Goal: Information Seeking & Learning: Learn about a topic

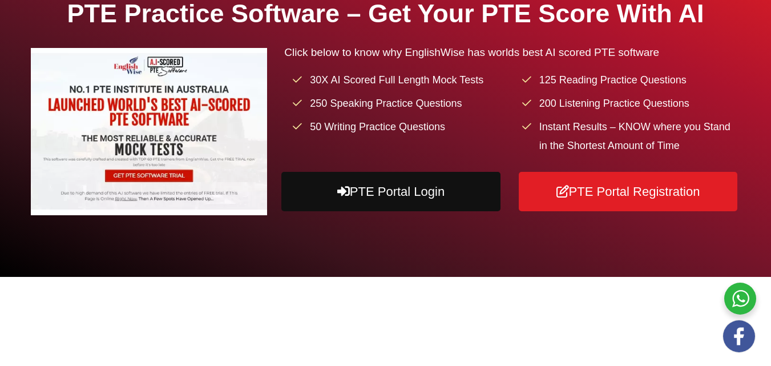
scroll to position [228, 0]
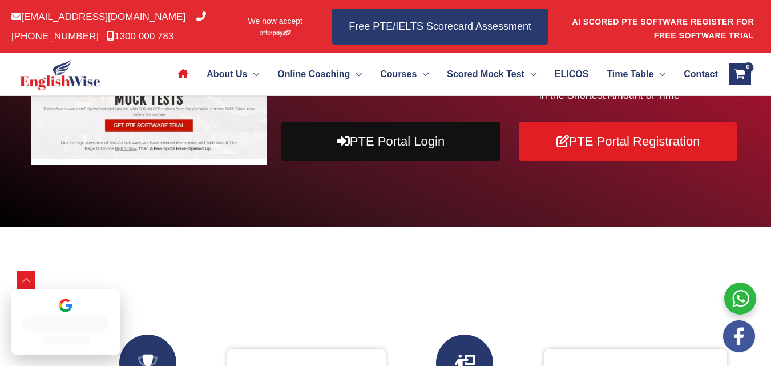
click at [363, 161] on link "PTE Portal Login" at bounding box center [390, 141] width 219 height 39
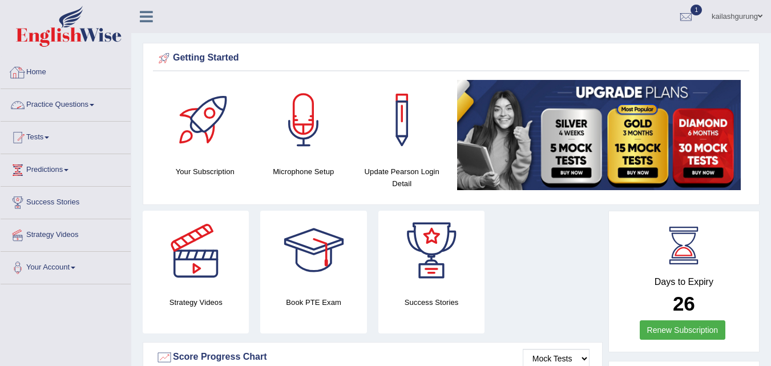
click at [76, 99] on link "Practice Questions" at bounding box center [66, 103] width 130 height 29
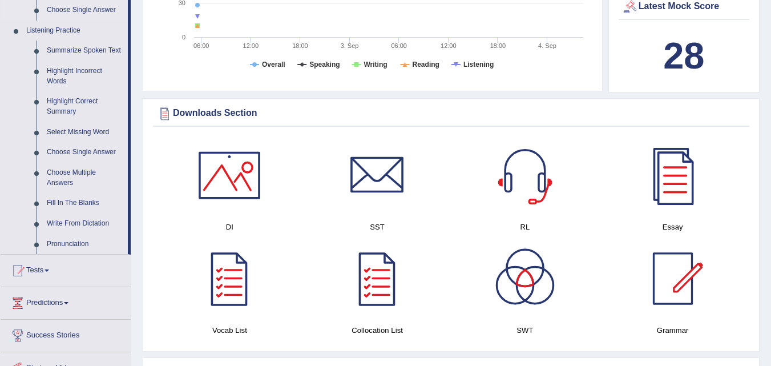
scroll to position [457, 0]
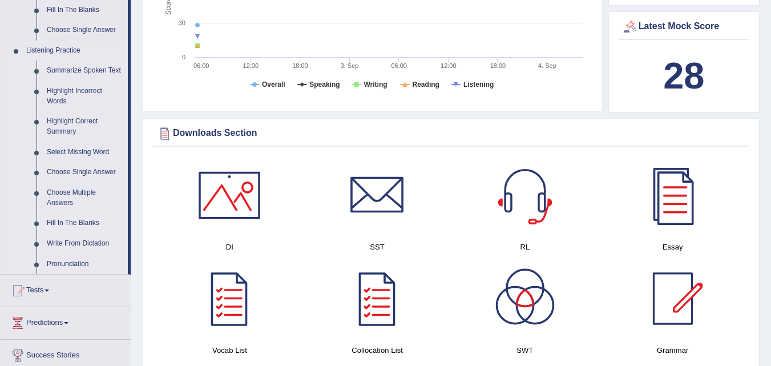
click at [83, 221] on link "Fill In The Blanks" at bounding box center [85, 223] width 86 height 21
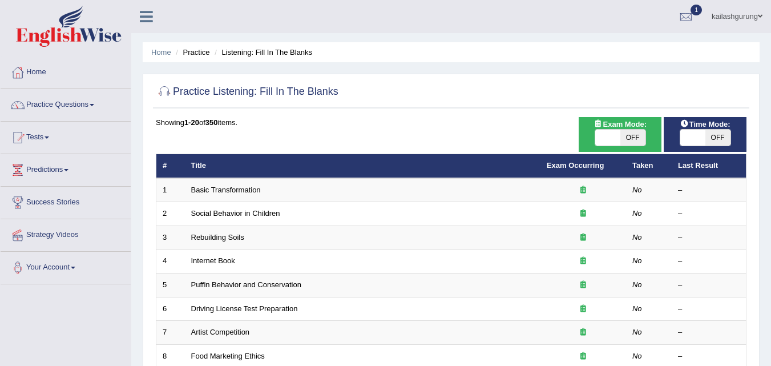
click at [722, 133] on span "OFF" at bounding box center [717, 138] width 25 height 16
checkbox input "true"
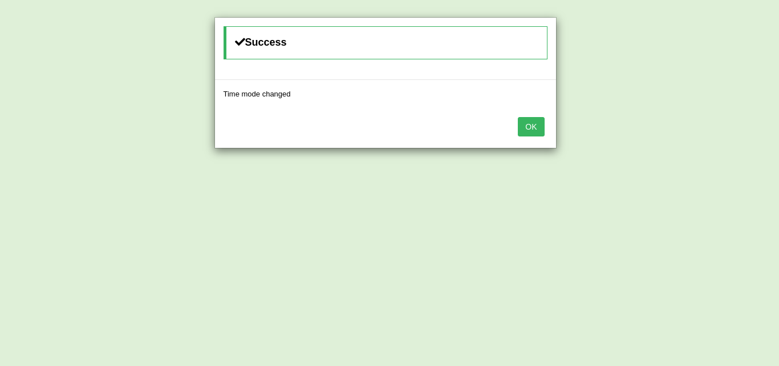
click at [542, 130] on button "OK" at bounding box center [531, 126] width 26 height 19
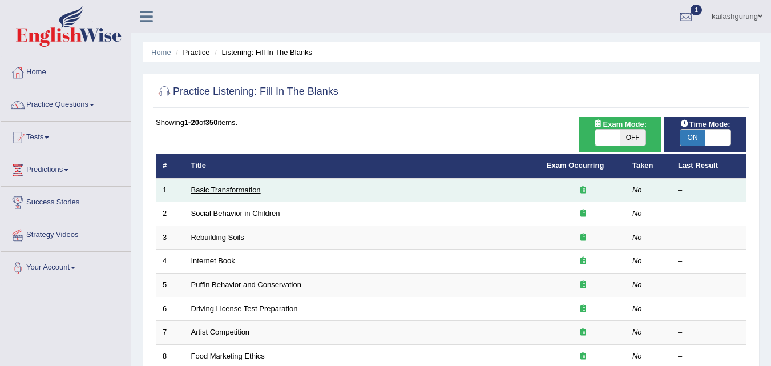
click at [229, 191] on link "Basic Transformation" at bounding box center [226, 189] width 70 height 9
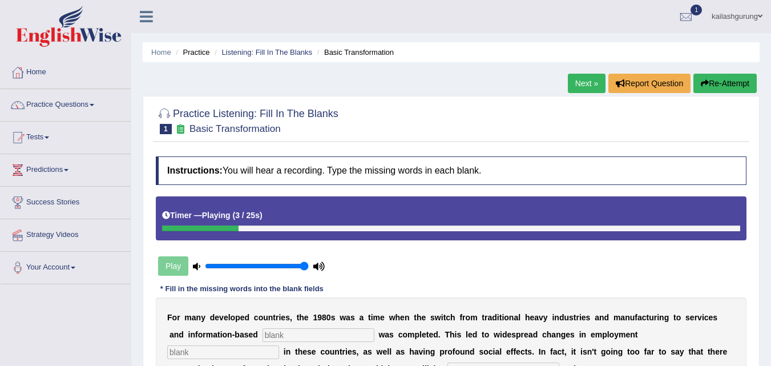
scroll to position [171, 0]
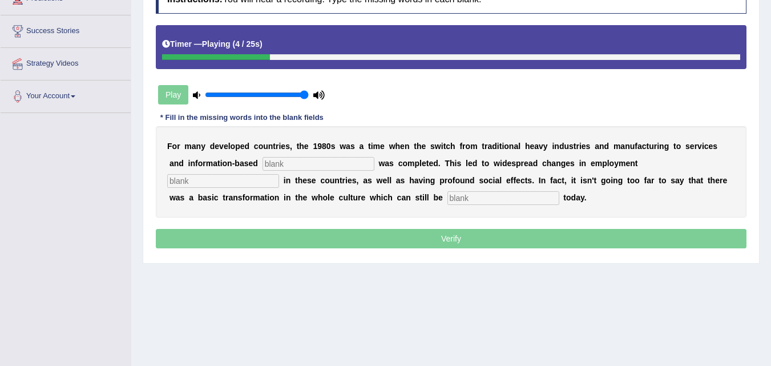
click at [326, 163] on input "text" at bounding box center [318, 164] width 112 height 14
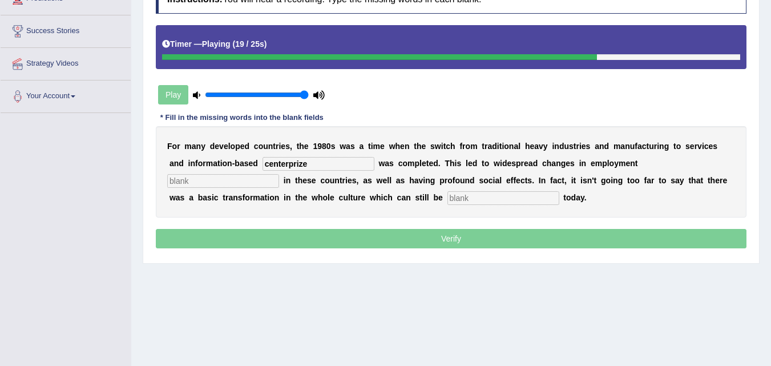
type input "centerprize"
click at [469, 200] on input "text" at bounding box center [503, 198] width 112 height 14
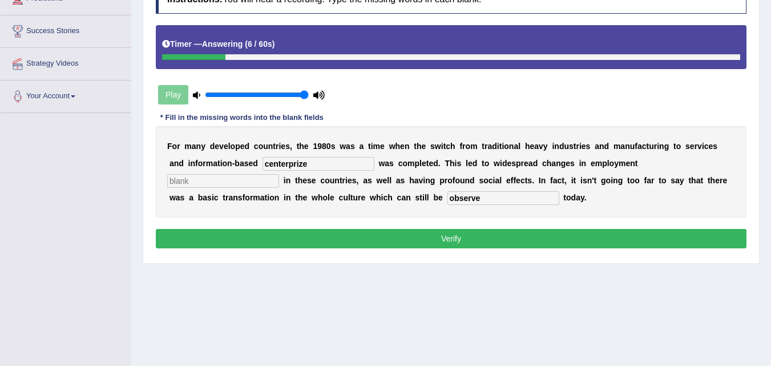
type input "observe"
click at [255, 185] on input "text" at bounding box center [223, 181] width 112 height 14
type input "increasing"
click at [491, 242] on button "Verify" at bounding box center [451, 238] width 591 height 19
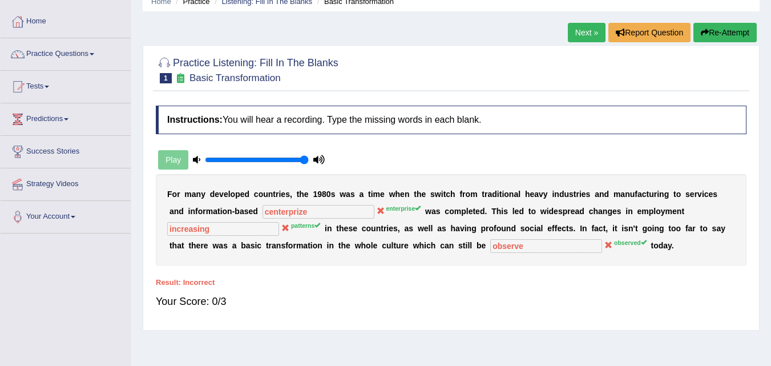
scroll to position [0, 0]
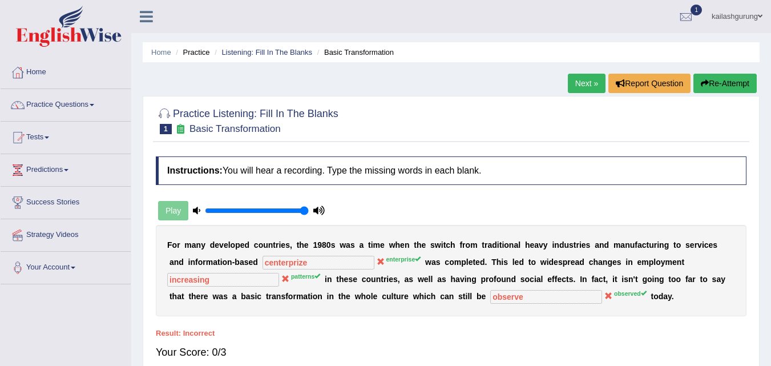
click at [584, 80] on link "Next »" at bounding box center [587, 83] width 38 height 19
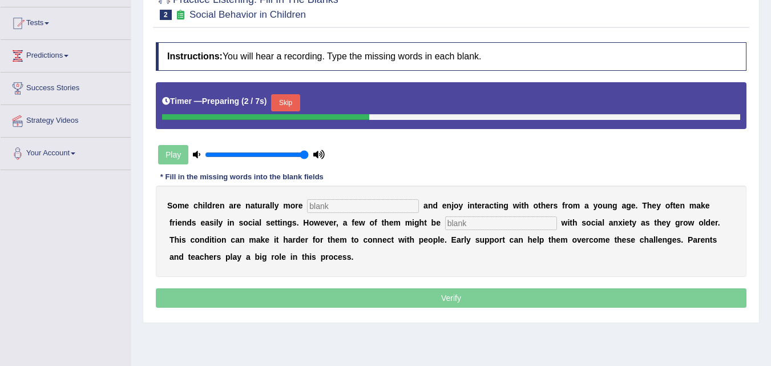
click at [393, 204] on input "text" at bounding box center [363, 206] width 112 height 14
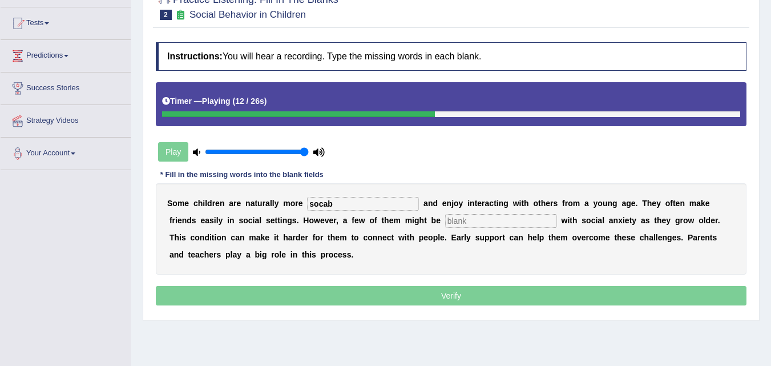
type input "socab"
click at [507, 222] on input "text" at bounding box center [501, 221] width 112 height 14
type input "know"
click at [401, 203] on input "socab" at bounding box center [363, 204] width 112 height 14
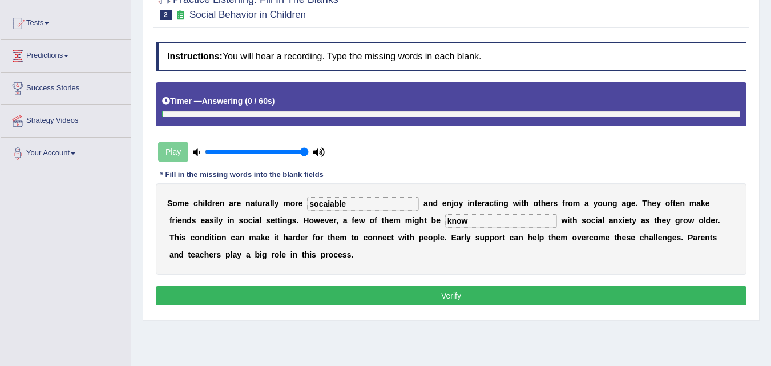
type input "socaiable"
click at [430, 293] on button "Verify" at bounding box center [451, 295] width 591 height 19
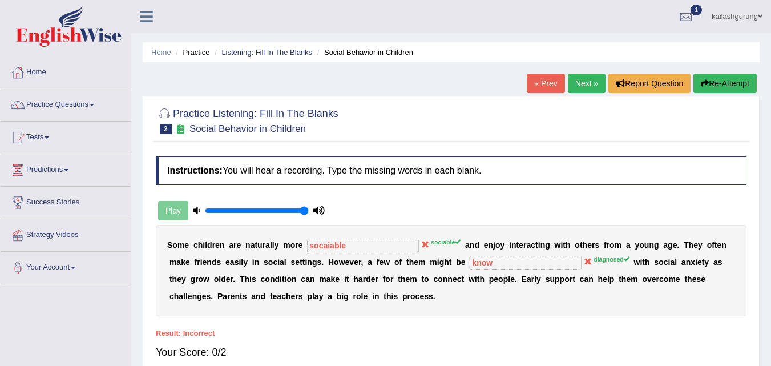
click at [582, 83] on link "Next »" at bounding box center [587, 83] width 38 height 19
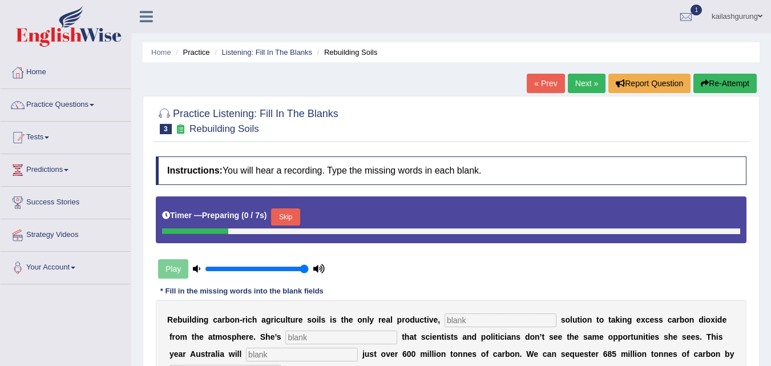
scroll to position [171, 0]
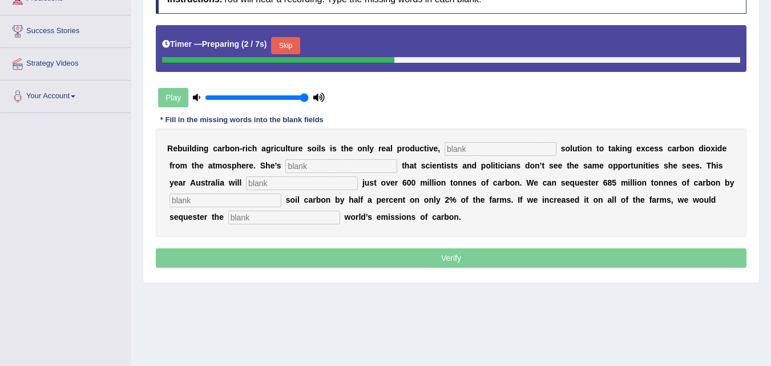
click at [288, 43] on button "Skip" at bounding box center [285, 45] width 29 height 17
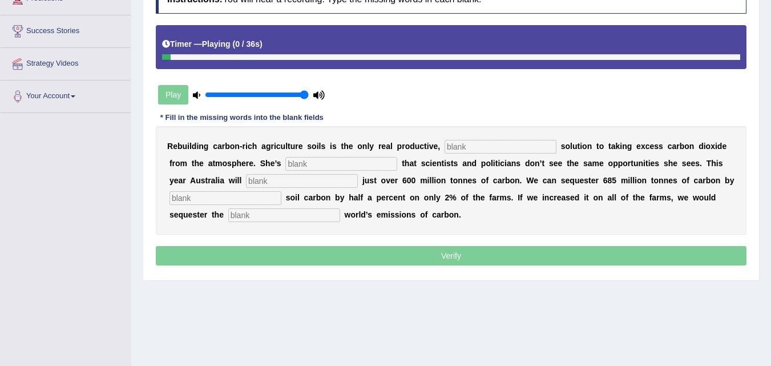
click at [484, 147] on input "text" at bounding box center [501, 147] width 112 height 14
type input "permanent"
click at [345, 161] on input "text" at bounding box center [341, 164] width 112 height 14
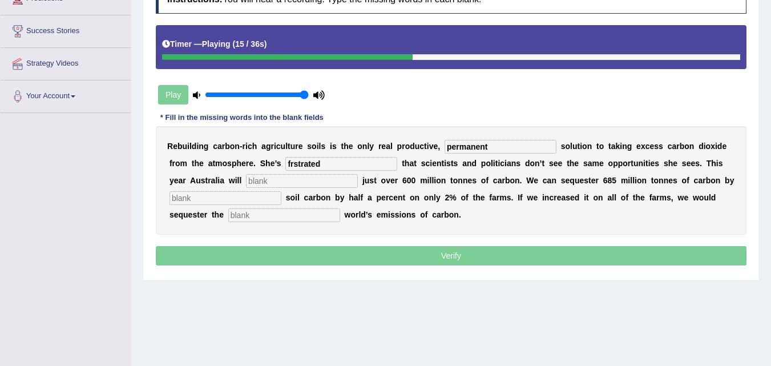
type input "frstrated"
click at [315, 180] on input "text" at bounding box center [302, 181] width 112 height 14
click at [258, 197] on input "text" at bounding box center [225, 198] width 112 height 14
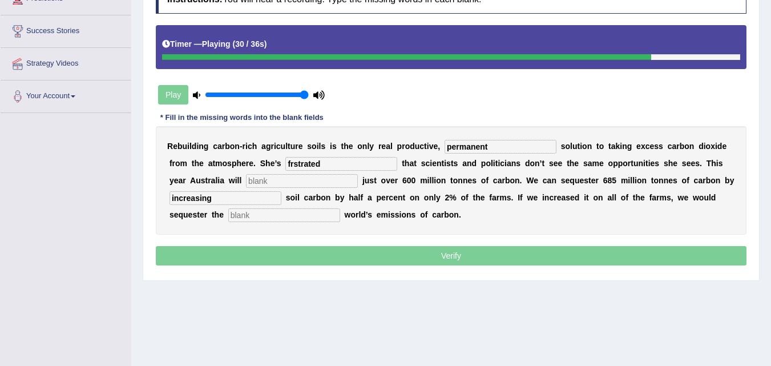
type input "increasing"
click at [286, 217] on input "text" at bounding box center [284, 215] width 112 height 14
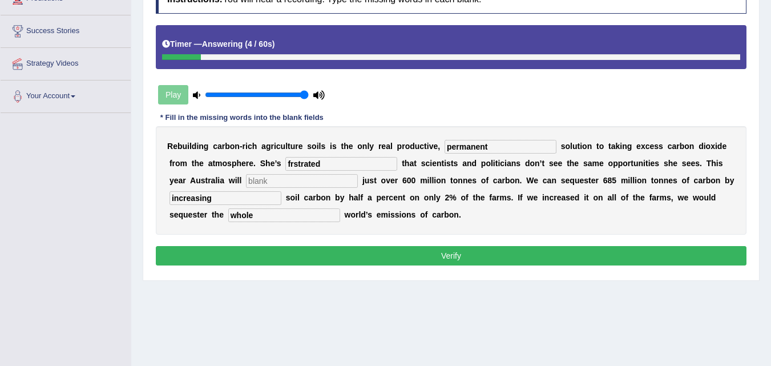
type input "whole"
click at [296, 164] on input "frstrated" at bounding box center [341, 164] width 112 height 14
type input "frutrated"
click at [273, 183] on input "text" at bounding box center [302, 181] width 112 height 14
type input "became"
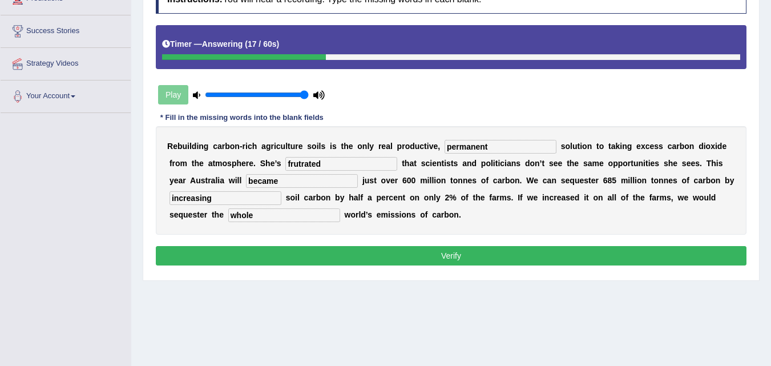
click at [406, 254] on button "Verify" at bounding box center [451, 255] width 591 height 19
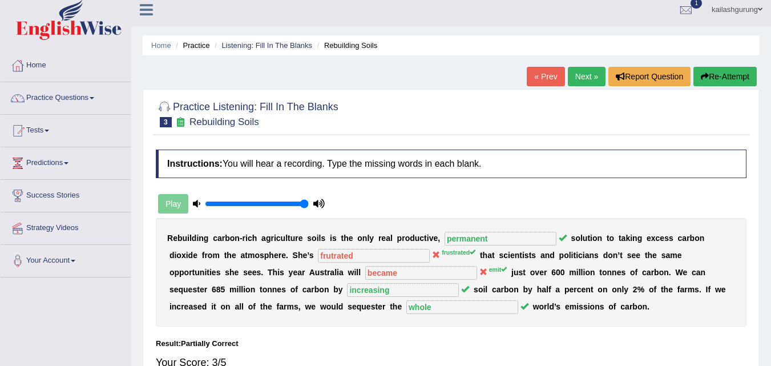
scroll to position [0, 0]
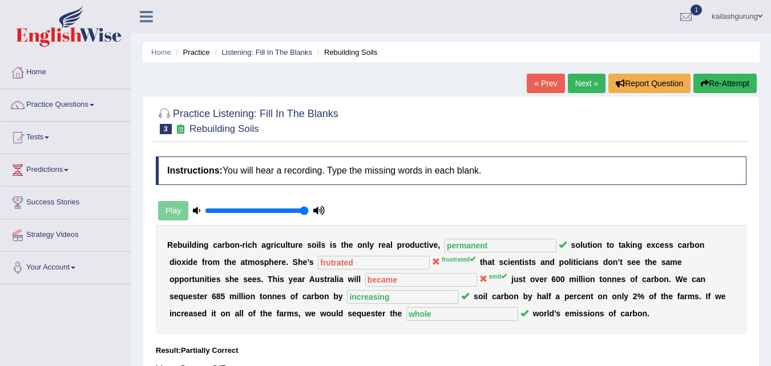
click at [592, 80] on link "Next »" at bounding box center [587, 83] width 38 height 19
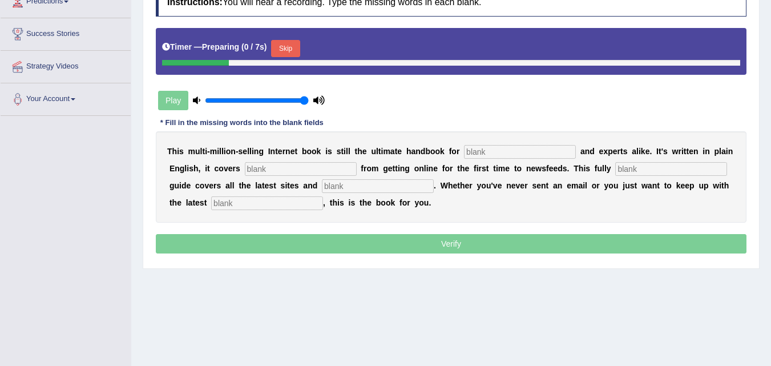
scroll to position [171, 0]
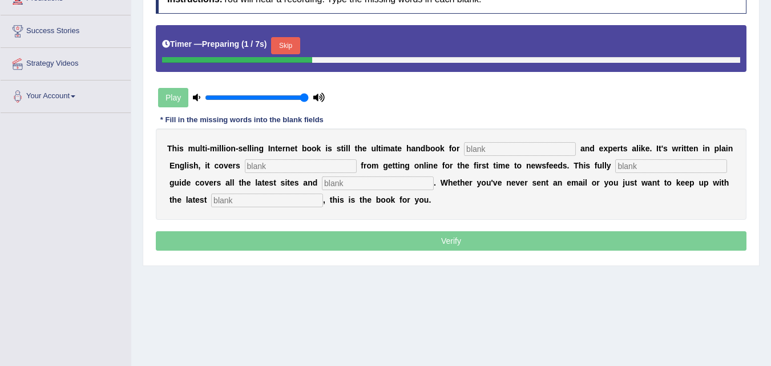
click at [280, 45] on button "Skip" at bounding box center [285, 45] width 29 height 17
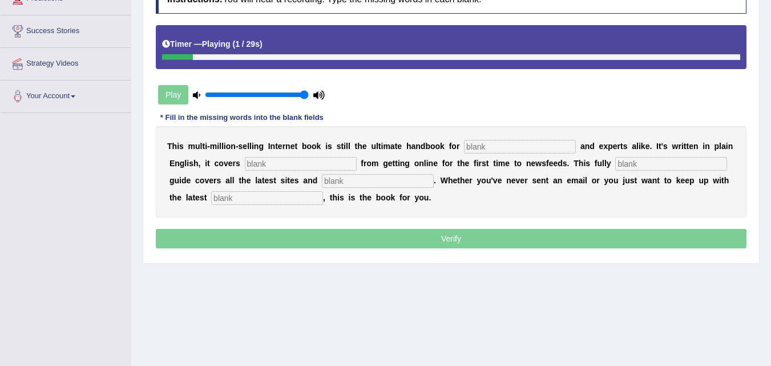
click at [486, 148] on input "text" at bounding box center [520, 147] width 112 height 14
type input "nervouses"
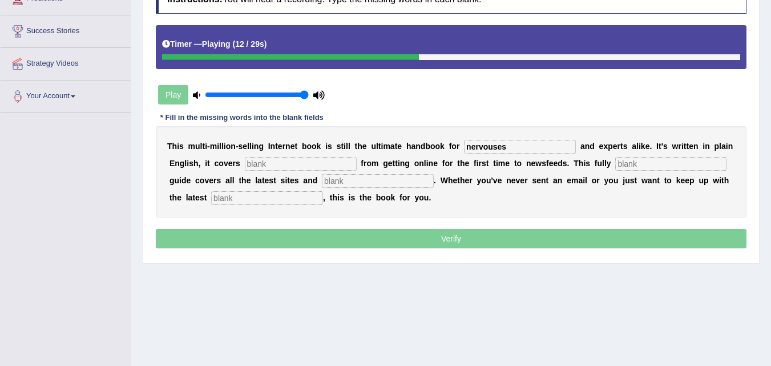
click at [330, 160] on input "text" at bounding box center [301, 164] width 112 height 14
type input "everything"
click at [365, 178] on input "text" at bounding box center [378, 181] width 112 height 14
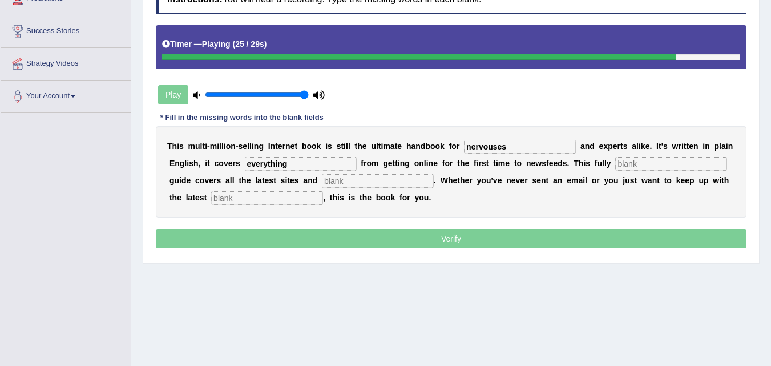
click at [305, 199] on input "text" at bounding box center [267, 198] width 112 height 14
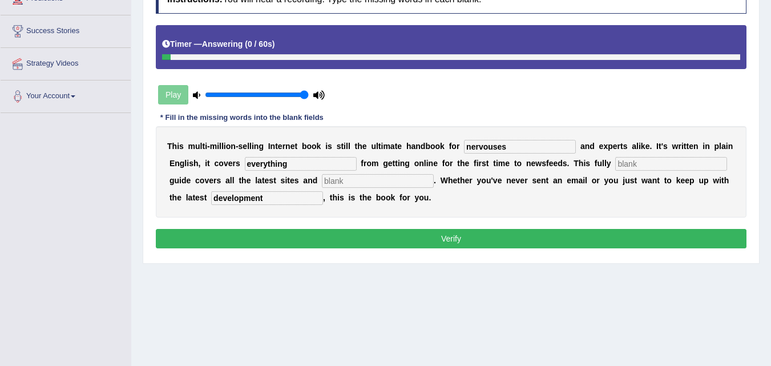
type input "development"
click at [378, 179] on input "text" at bounding box center [378, 181] width 112 height 14
click at [640, 160] on input "text" at bounding box center [671, 164] width 112 height 14
type input "real"
click at [353, 181] on input "text" at bounding box center [378, 181] width 112 height 14
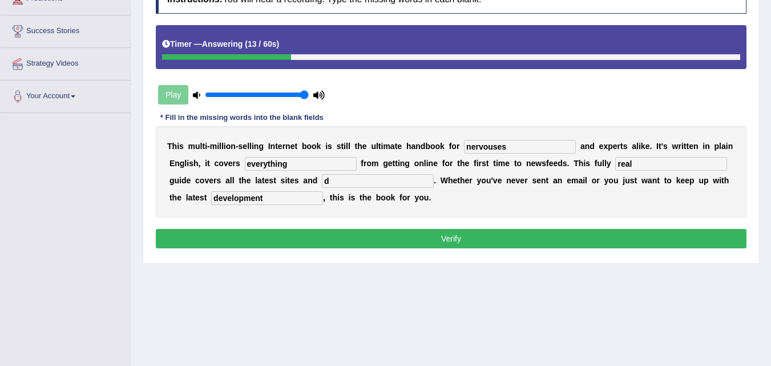
type input "d"
click at [540, 241] on button "Verify" at bounding box center [451, 238] width 591 height 19
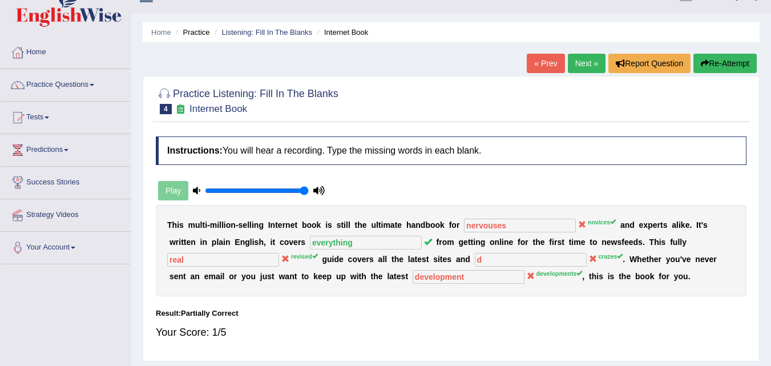
scroll to position [0, 0]
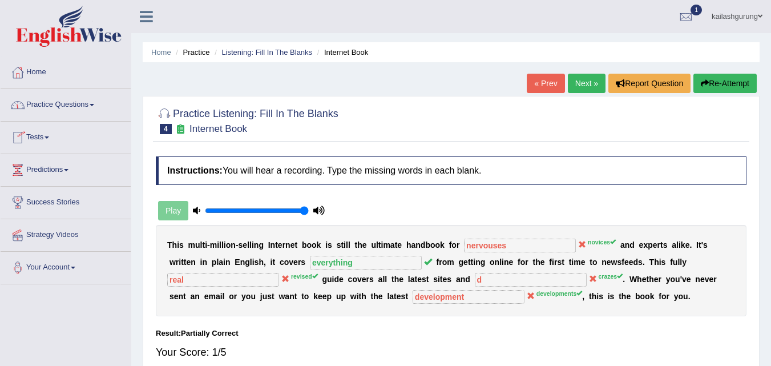
click at [189, 51] on li "Practice" at bounding box center [191, 52] width 37 height 11
click at [70, 112] on link "Practice Questions" at bounding box center [66, 103] width 130 height 29
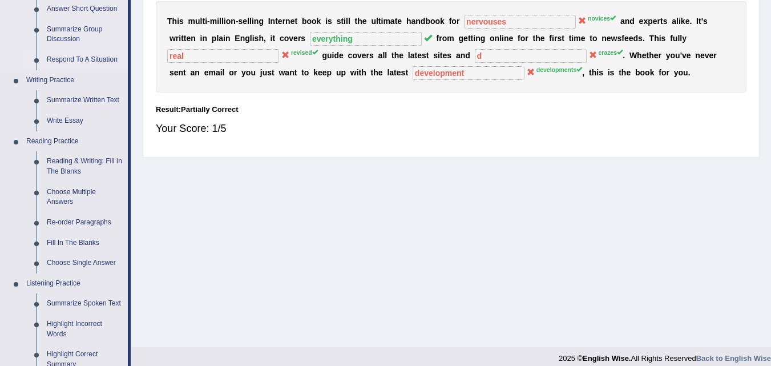
scroll to position [285, 0]
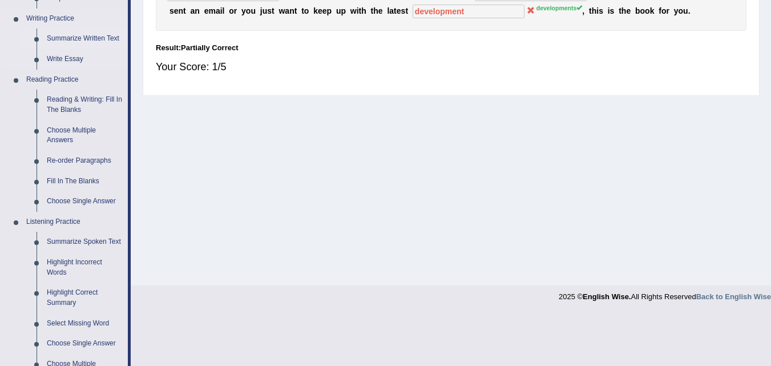
click at [116, 37] on link "Summarize Written Text" at bounding box center [85, 39] width 86 height 21
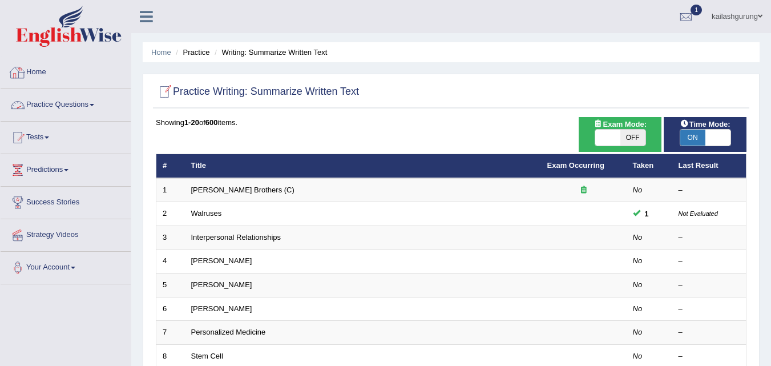
click at [36, 106] on link "Practice Questions" at bounding box center [66, 103] width 130 height 29
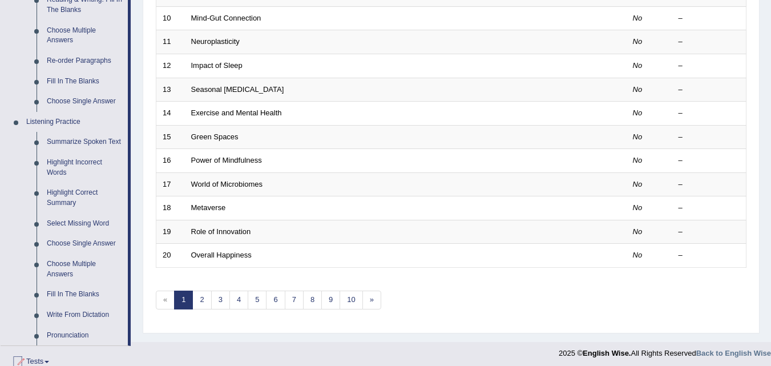
scroll to position [514, 0]
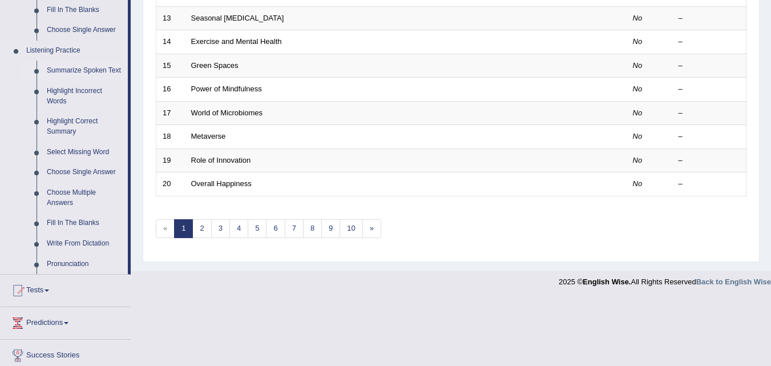
click at [84, 70] on link "Summarize Spoken Text" at bounding box center [85, 70] width 86 height 21
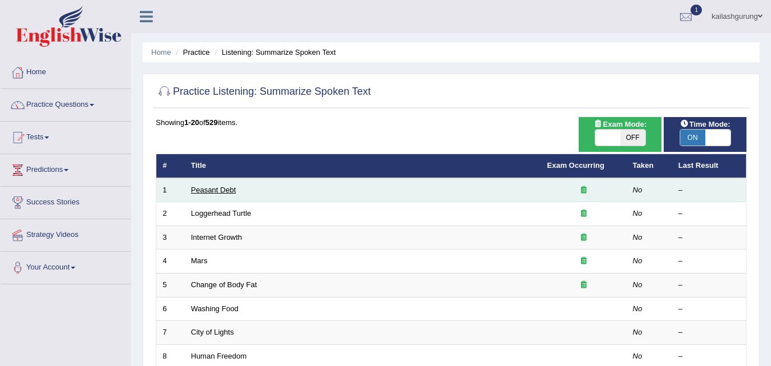
click at [225, 188] on link "Peasant Debt" at bounding box center [213, 189] width 45 height 9
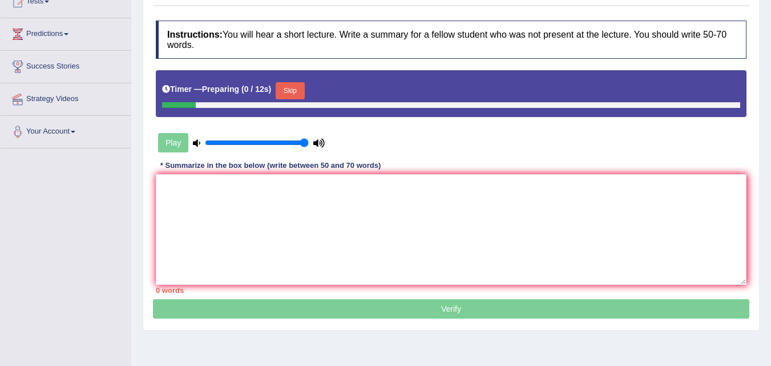
scroll to position [171, 0]
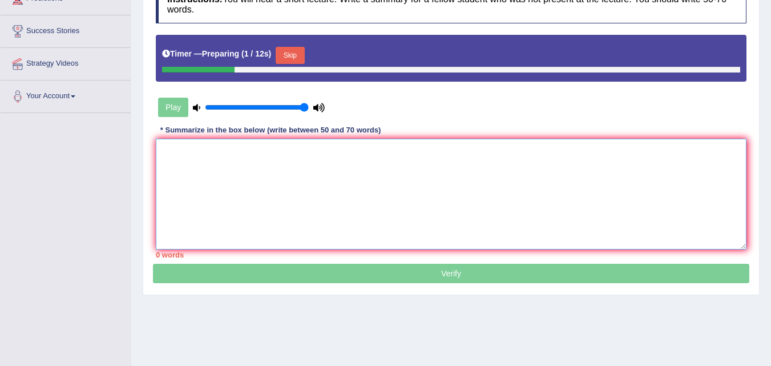
click at [230, 155] on textarea at bounding box center [451, 194] width 591 height 111
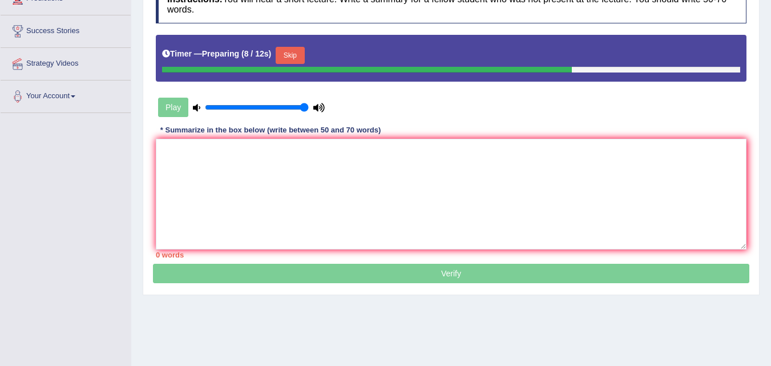
click at [291, 50] on button "Skip" at bounding box center [290, 55] width 29 height 17
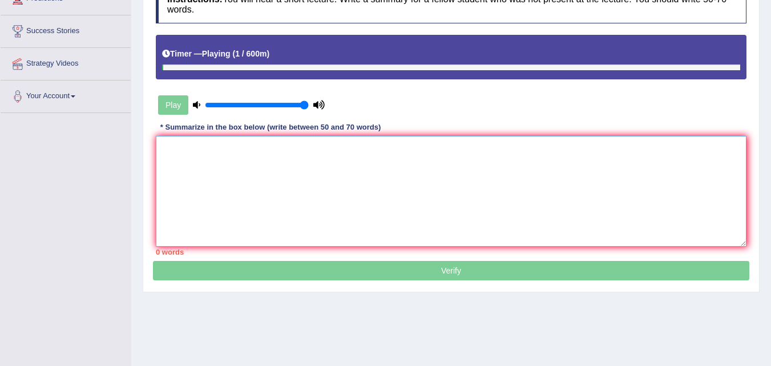
click at [246, 157] on textarea at bounding box center [451, 191] width 591 height 111
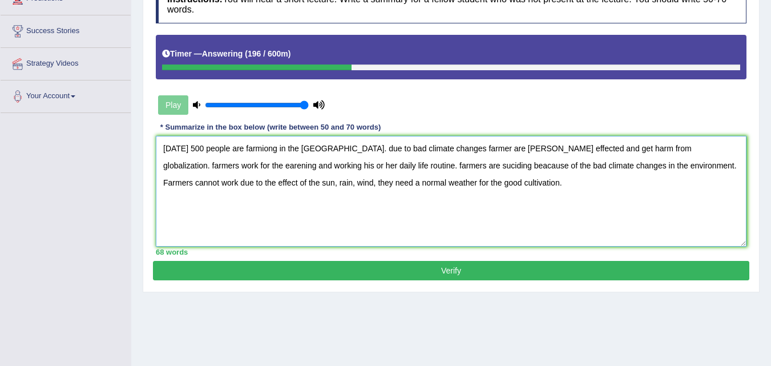
click at [269, 148] on textarea "Today 500 people are farmiong in the india. due to bad climate changes farmer a…" at bounding box center [451, 191] width 591 height 111
click at [318, 151] on textarea "Today 500 people are farming in the india. due to bad climate changes farmer ar…" at bounding box center [451, 191] width 591 height 111
click at [338, 151] on textarea "Today 500 people are farming in the india. Due to bad climate changes farmer ar…" at bounding box center [451, 191] width 591 height 111
click at [427, 148] on textarea "Today 500 people are farming in the india. Due to the bad climate changes farme…" at bounding box center [451, 191] width 591 height 111
click at [447, 150] on textarea "Today 500 people are farming in the india. Due to the bad climate change farmer…" at bounding box center [451, 191] width 591 height 111
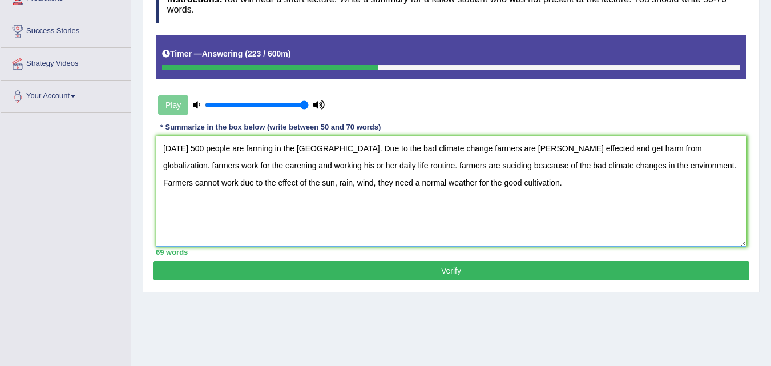
click at [479, 148] on textarea "Today 500 people are farming in the india. Due to the bad climate change farmer…" at bounding box center [451, 191] width 591 height 111
click at [571, 149] on textarea "Today 500 people are farming in the india. Due to the bad climate change farmer…" at bounding box center [451, 191] width 591 height 111
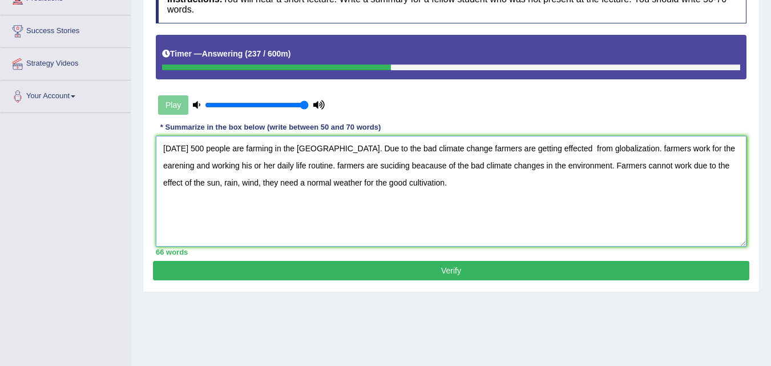
click at [596, 146] on textarea "Today 500 people are farming in the india. Due to the bad climate change farmer…" at bounding box center [451, 191] width 591 height 111
click at [701, 147] on textarea "Today 500 people are farming in the india. Due to the bad climate change farmer…" at bounding box center [451, 191] width 591 height 111
click at [261, 159] on textarea "Today 500 people are farming in the india. Due to the bad climate change farmer…" at bounding box center [451, 191] width 591 height 111
type textarea "Today 500 people are farming in the india. Due to the bad climate change farmer…"
click at [339, 272] on button "Verify" at bounding box center [451, 270] width 596 height 19
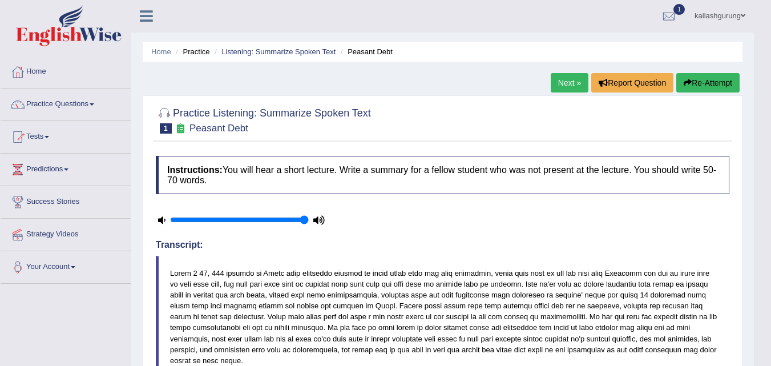
scroll to position [0, 0]
click at [247, 56] on li "Listening: Summarize Spoken Text" at bounding box center [274, 52] width 124 height 11
click at [257, 46] on ul "Home Practice Listening: Summarize Spoken Text Peasant Debt" at bounding box center [443, 52] width 600 height 20
click at [269, 55] on link "Listening: Summarize Spoken Text" at bounding box center [278, 52] width 114 height 9
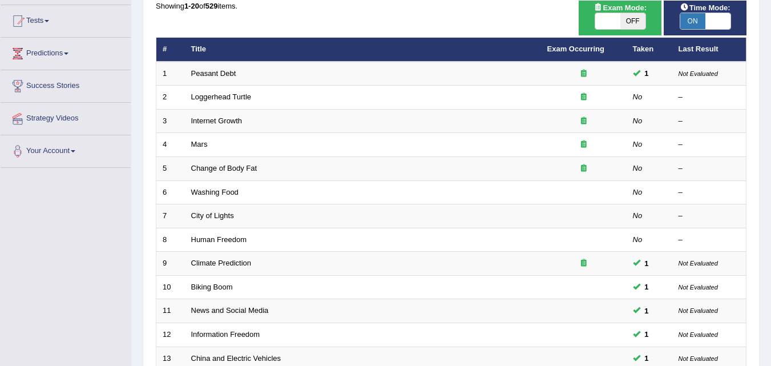
scroll to position [228, 0]
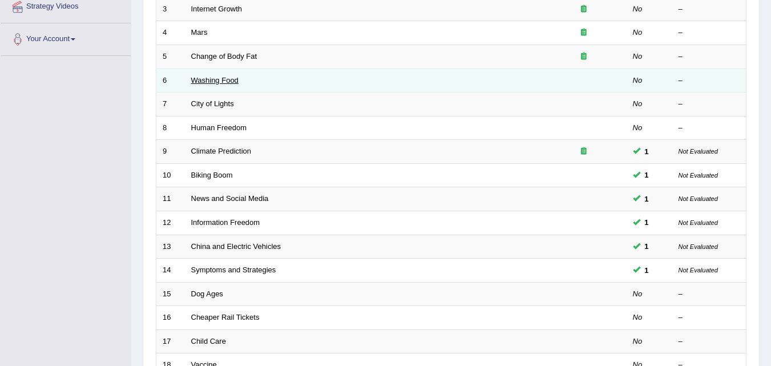
click at [208, 78] on link "Washing Food" at bounding box center [214, 80] width 47 height 9
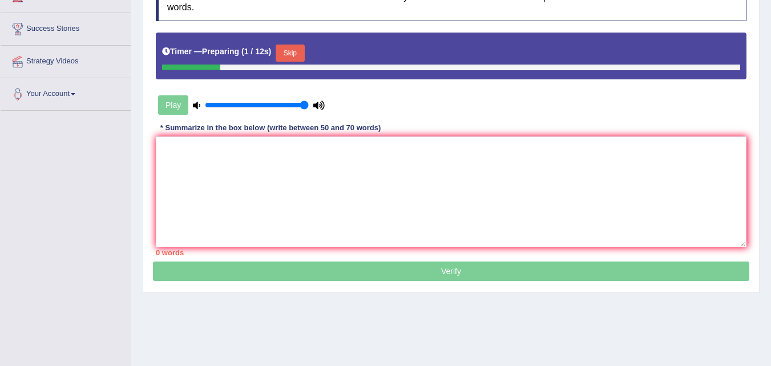
scroll to position [228, 0]
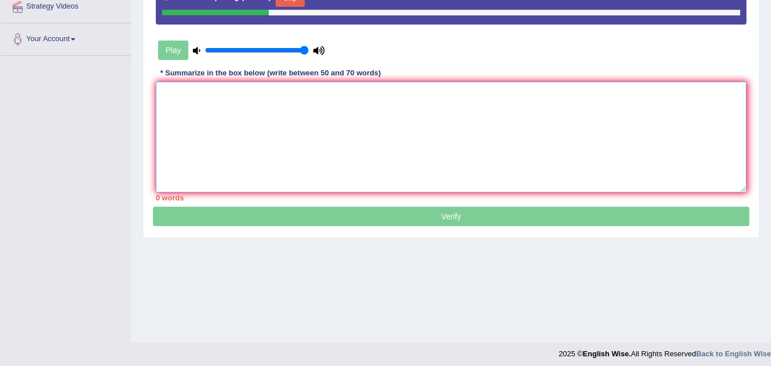
click at [255, 93] on textarea at bounding box center [451, 137] width 591 height 111
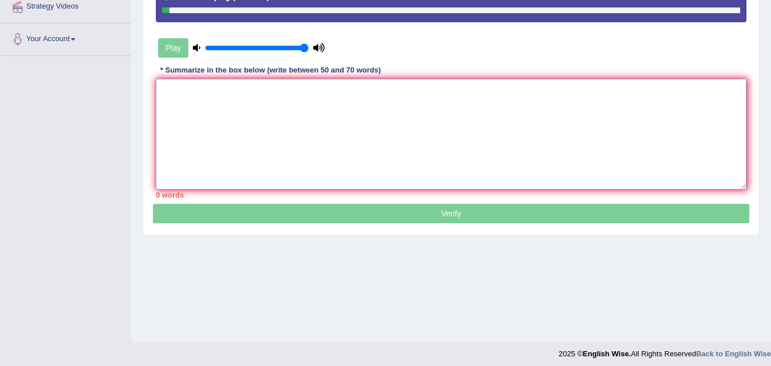
click at [292, 105] on textarea at bounding box center [451, 134] width 591 height 111
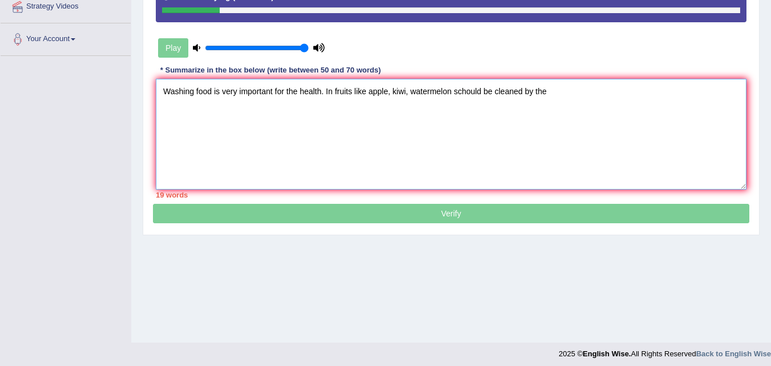
click at [452, 90] on textarea "Washing food is very important for the health. In fruits like apple, kiwi, wate…" at bounding box center [451, 134] width 591 height 111
click at [496, 91] on textarea "Washing food is very important for the health. In fruits like apple, kiwi, wate…" at bounding box center [451, 134] width 591 height 111
click at [585, 95] on textarea "Washing food is very important for the health. In fruits like apple, kiwi, wate…" at bounding box center [451, 134] width 591 height 111
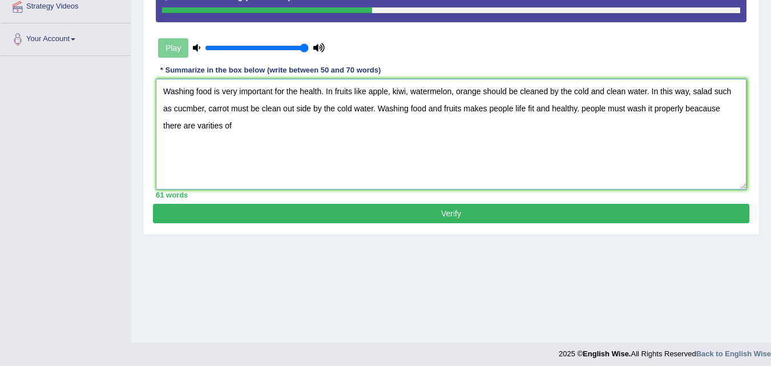
click at [199, 126] on textarea "Washing food is very important for the health. In fruits like apple, kiwi, wate…" at bounding box center [451, 134] width 591 height 111
click at [263, 131] on textarea "Washing food is very important for the health. In fruits like apple, kiwi, wate…" at bounding box center [451, 134] width 591 height 111
click at [585, 106] on textarea "Washing food is very important for the health. In fruits like apple, kiwi, wate…" at bounding box center [451, 134] width 591 height 111
type textarea "Washing food is very important for the health. In fruits like apple, kiwi, wate…"
click at [604, 211] on button "Verify" at bounding box center [451, 213] width 596 height 19
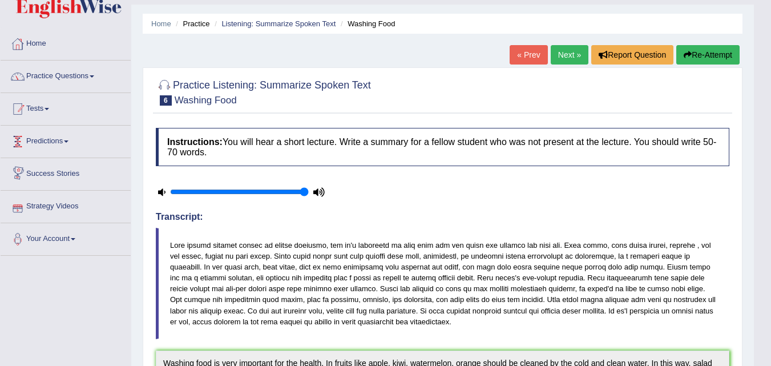
scroll to position [27, 0]
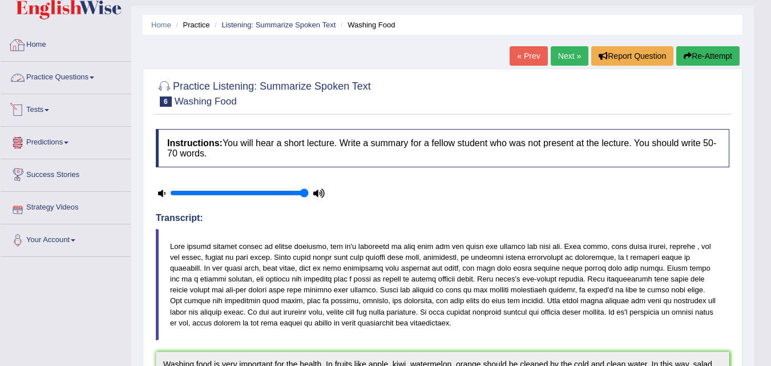
click at [68, 68] on link "Practice Questions" at bounding box center [66, 76] width 130 height 29
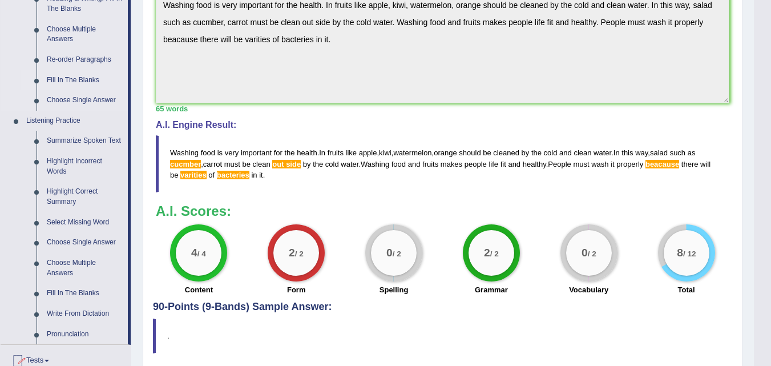
scroll to position [484, 0]
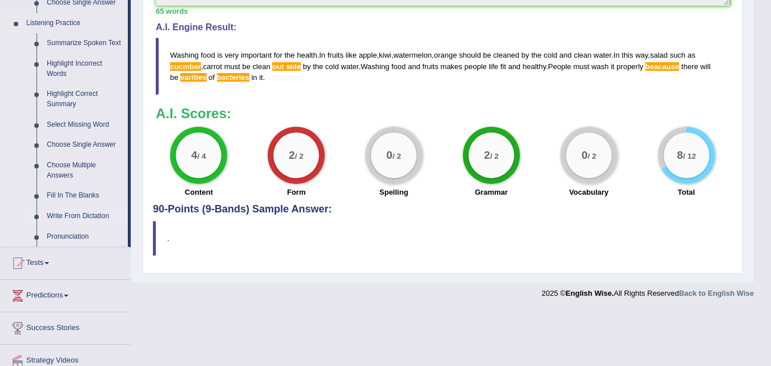
click at [88, 217] on link "Write From Dictation" at bounding box center [85, 216] width 86 height 21
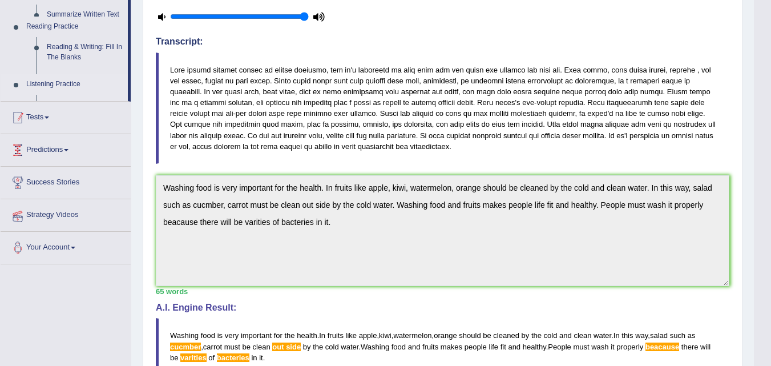
scroll to position [127, 0]
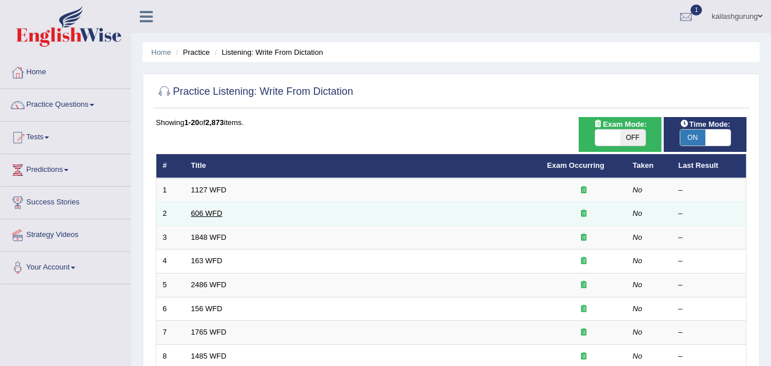
click at [199, 213] on link "606 WFD" at bounding box center [206, 213] width 31 height 9
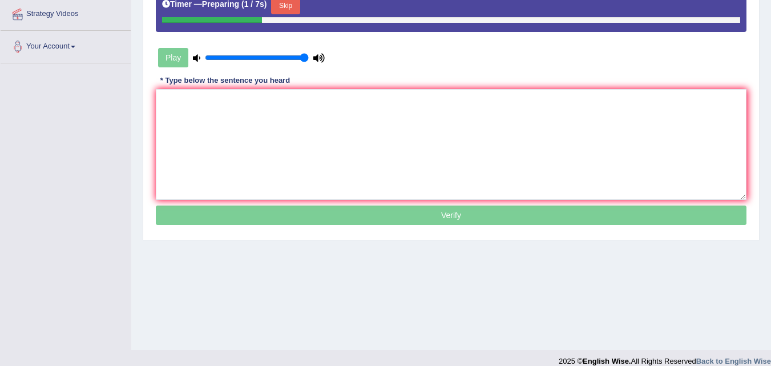
scroll to position [171, 0]
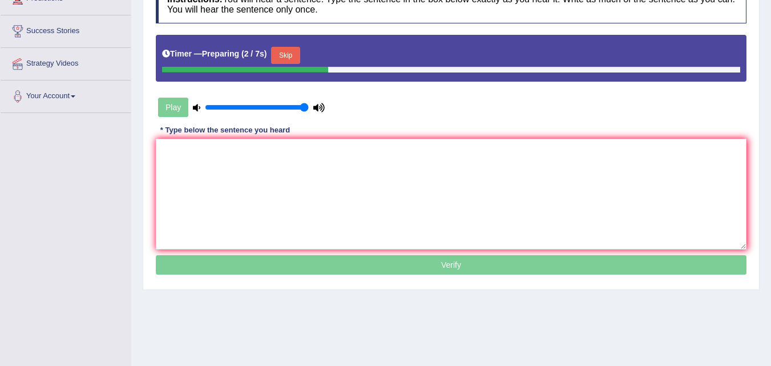
click at [285, 57] on button "Skip" at bounding box center [285, 55] width 29 height 17
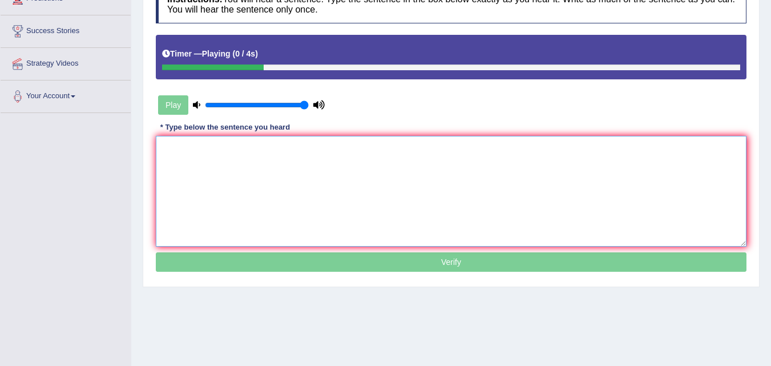
click at [249, 159] on textarea at bounding box center [451, 191] width 591 height 111
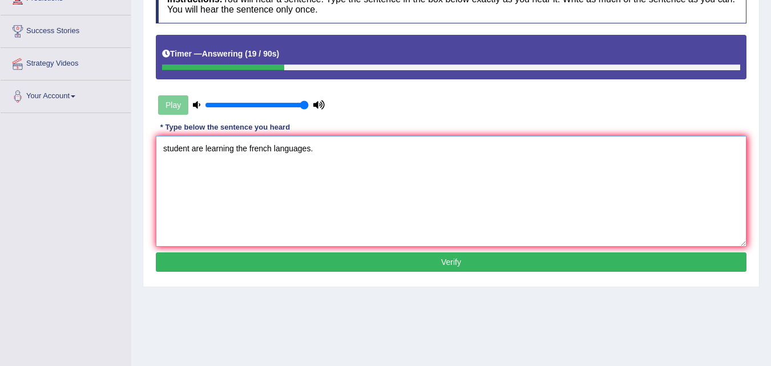
click at [167, 145] on textarea "student are learning the french languages." at bounding box center [451, 191] width 591 height 111
type textarea "Student are learning the french languages."
click at [210, 256] on button "Verify" at bounding box center [451, 261] width 591 height 19
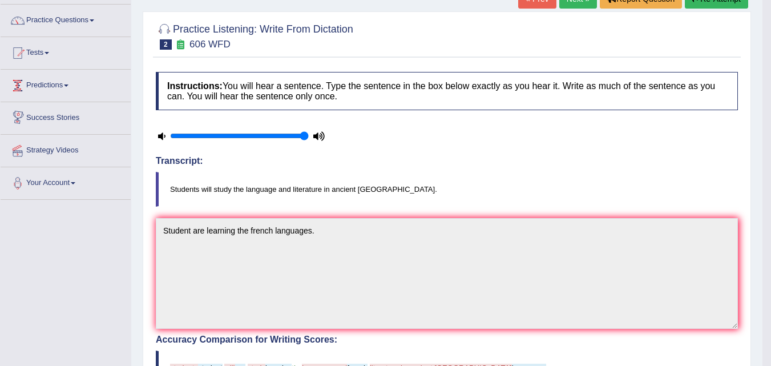
scroll to position [65, 0]
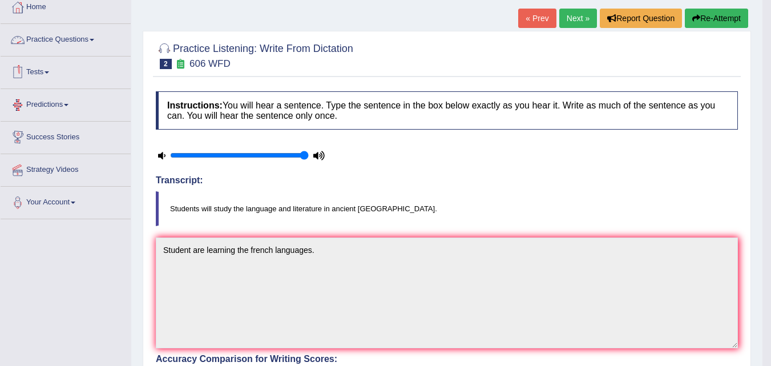
click at [86, 44] on link "Practice Questions" at bounding box center [66, 38] width 130 height 29
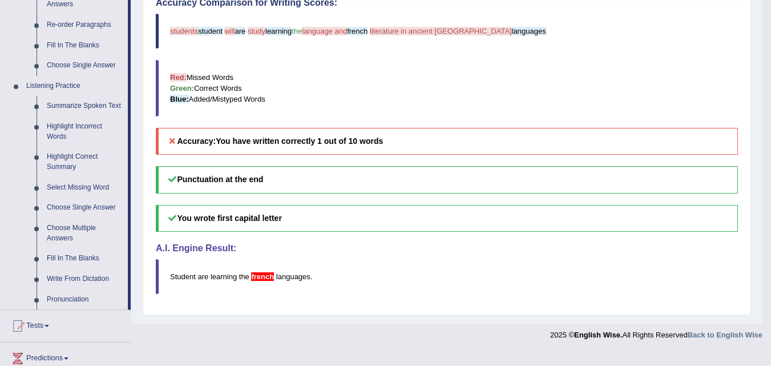
scroll to position [464, 0]
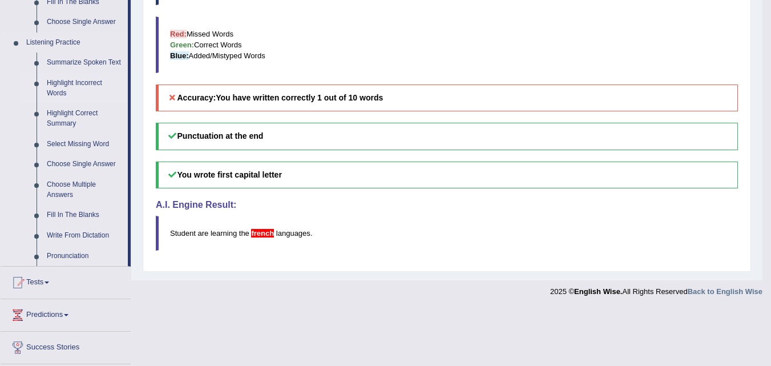
click at [88, 85] on link "Highlight Incorrect Words" at bounding box center [85, 88] width 86 height 30
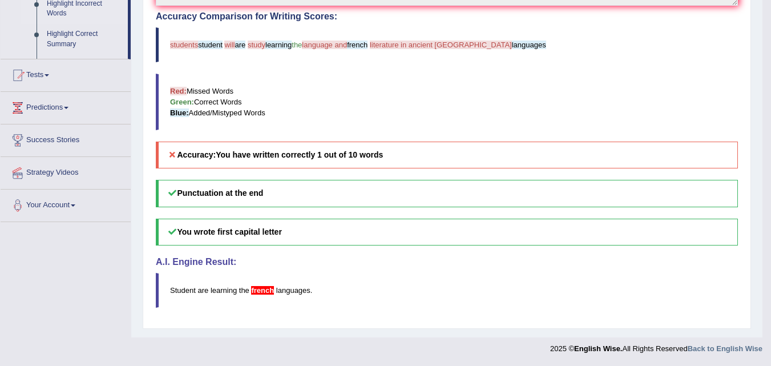
scroll to position [407, 0]
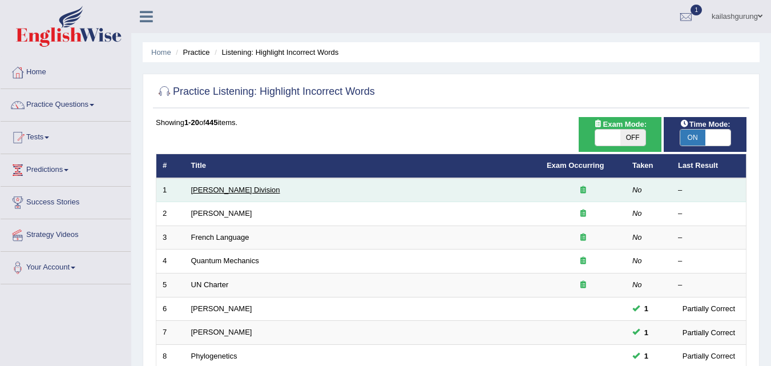
click at [211, 188] on link "[PERSON_NAME] Division" at bounding box center [235, 189] width 89 height 9
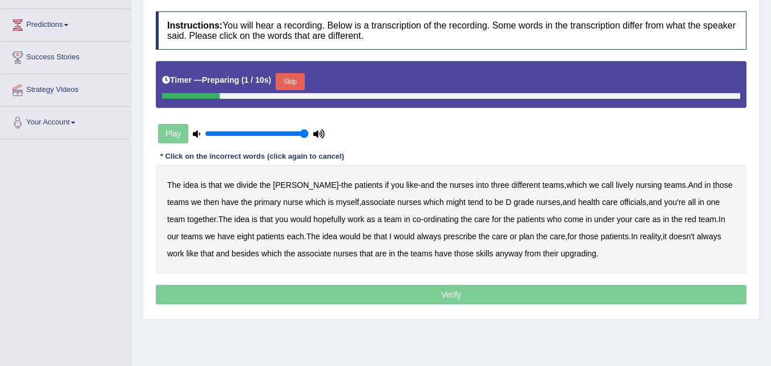
scroll to position [62, 0]
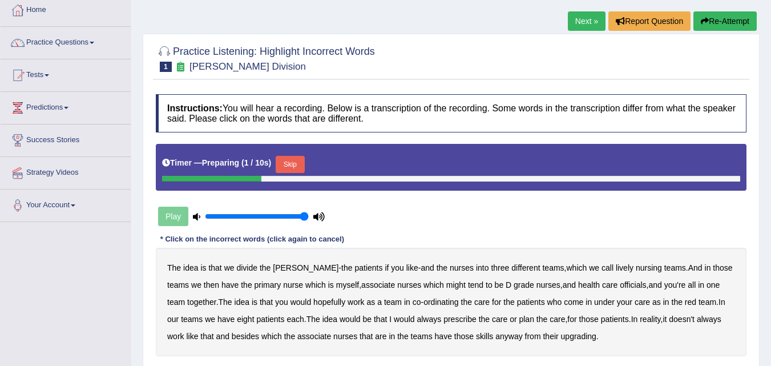
click at [296, 167] on button "Skip" at bounding box center [290, 164] width 29 height 17
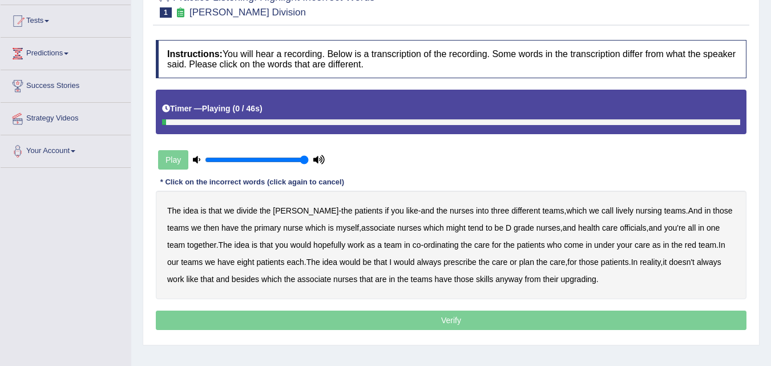
scroll to position [176, 0]
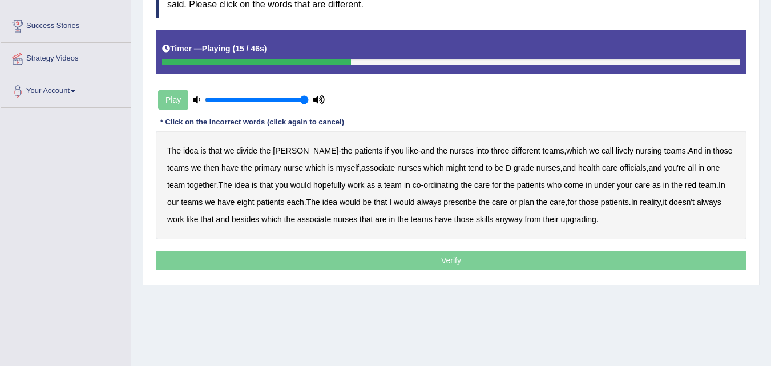
click at [255, 167] on b "primary" at bounding box center [268, 167] width 27 height 9
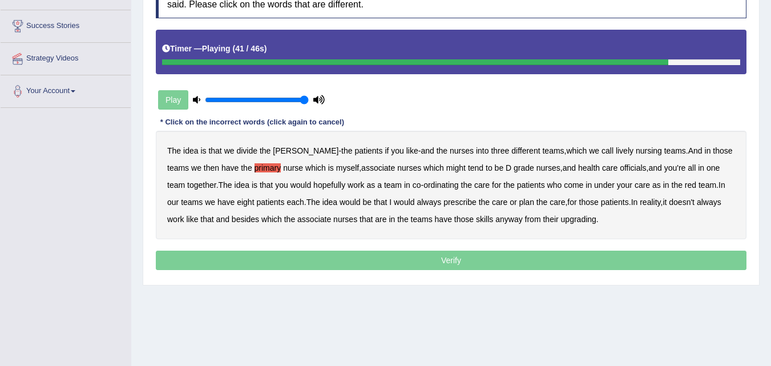
click at [644, 204] on b "reality" at bounding box center [650, 201] width 21 height 9
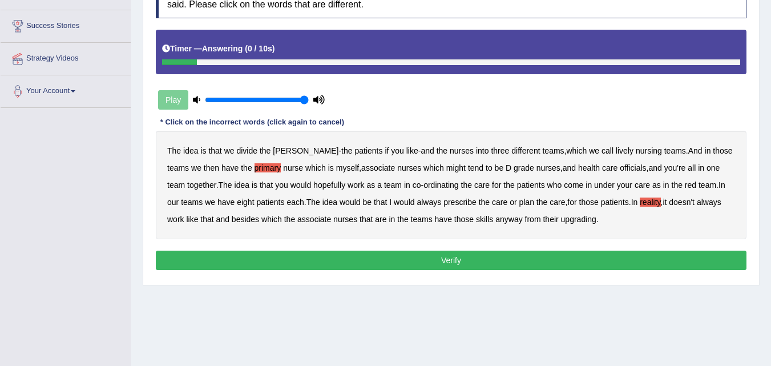
click at [571, 223] on b "upgrading" at bounding box center [578, 219] width 35 height 9
click at [541, 256] on button "Verify" at bounding box center [451, 260] width 591 height 19
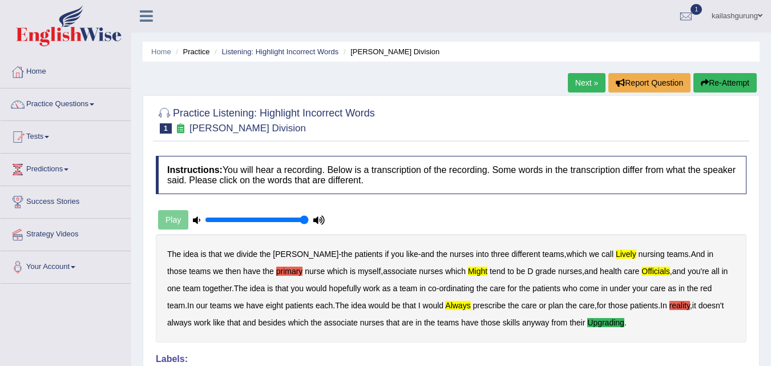
scroll to position [0, 0]
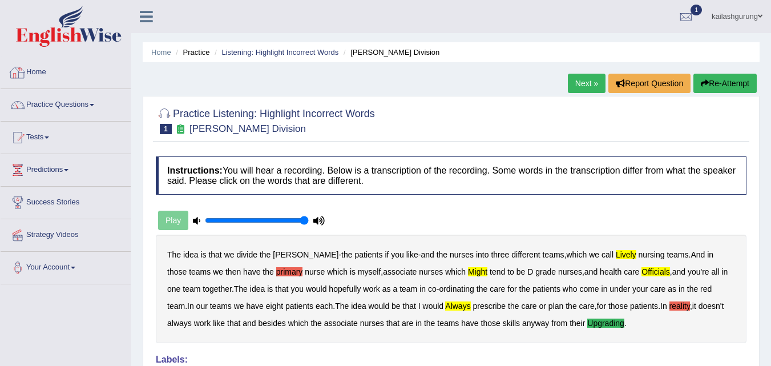
click at [35, 79] on link "Home" at bounding box center [66, 70] width 130 height 29
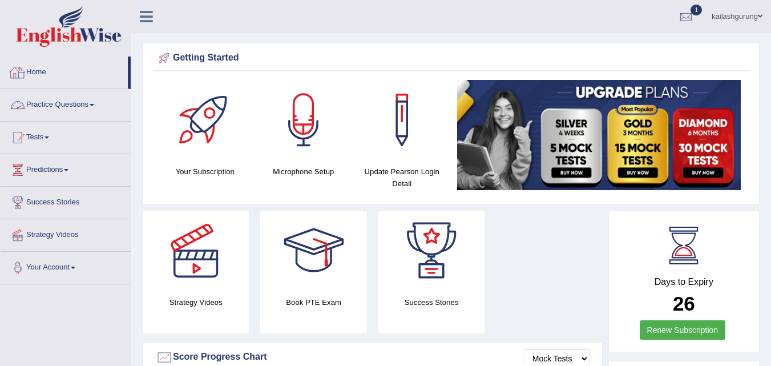
click at [55, 108] on link "Practice Questions" at bounding box center [66, 103] width 130 height 29
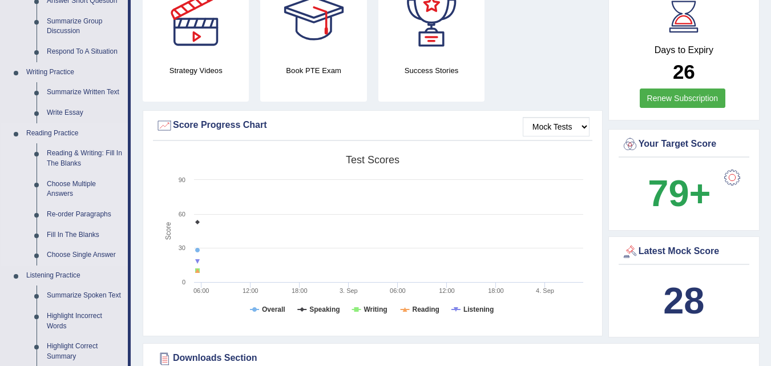
scroll to position [285, 0]
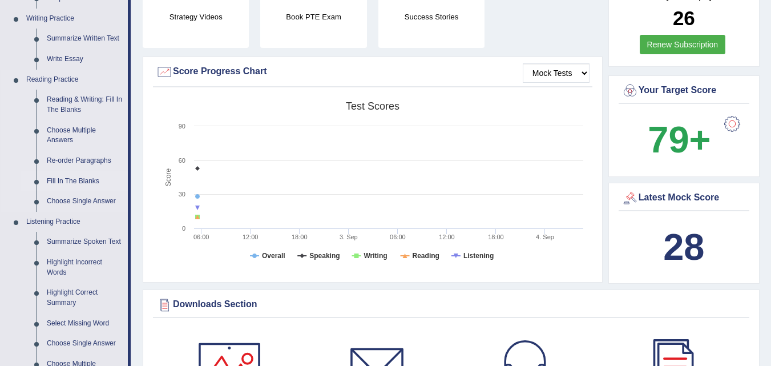
click at [68, 183] on link "Fill In The Blanks" at bounding box center [85, 181] width 86 height 21
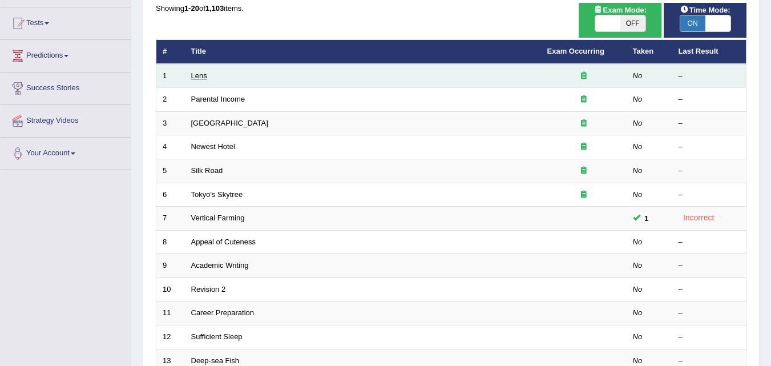
click at [201, 75] on link "Lens" at bounding box center [199, 75] width 16 height 9
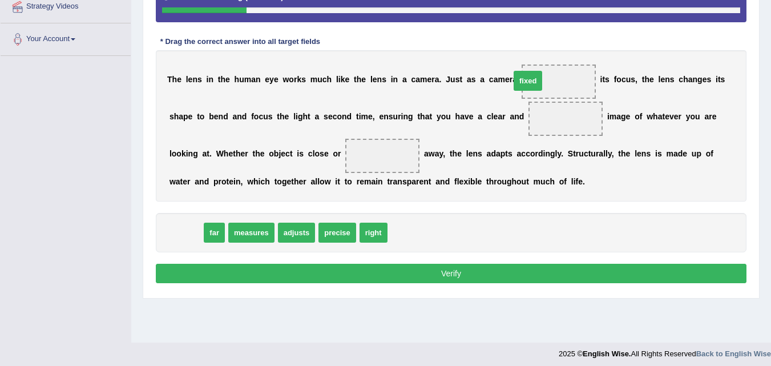
drag, startPoint x: 180, startPoint y: 229, endPoint x: 522, endPoint y: 78, distance: 374.0
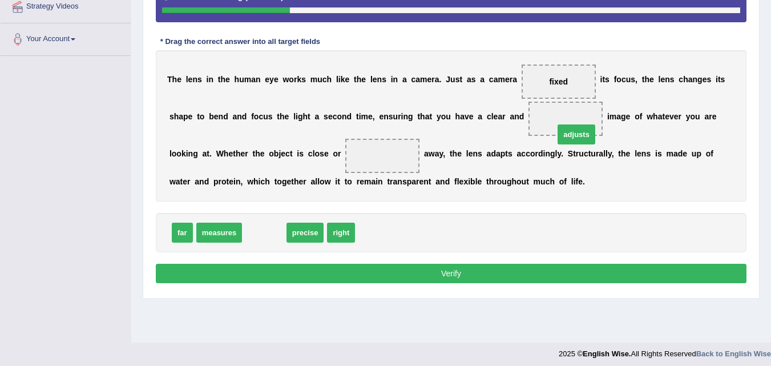
drag, startPoint x: 266, startPoint y: 236, endPoint x: 578, endPoint y: 138, distance: 327.4
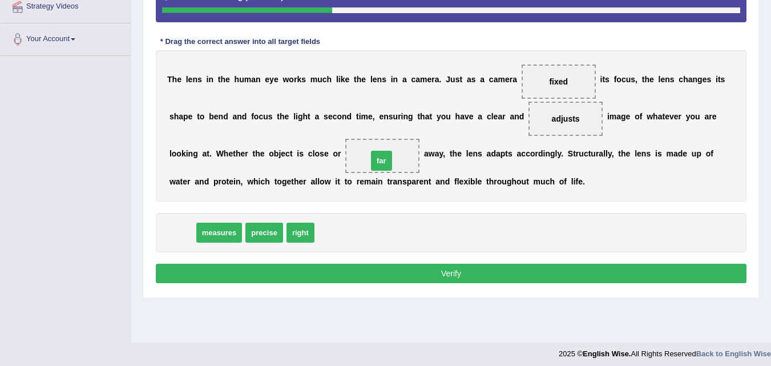
drag, startPoint x: 183, startPoint y: 229, endPoint x: 386, endPoint y: 155, distance: 216.1
click at [398, 269] on button "Verify" at bounding box center [451, 273] width 591 height 19
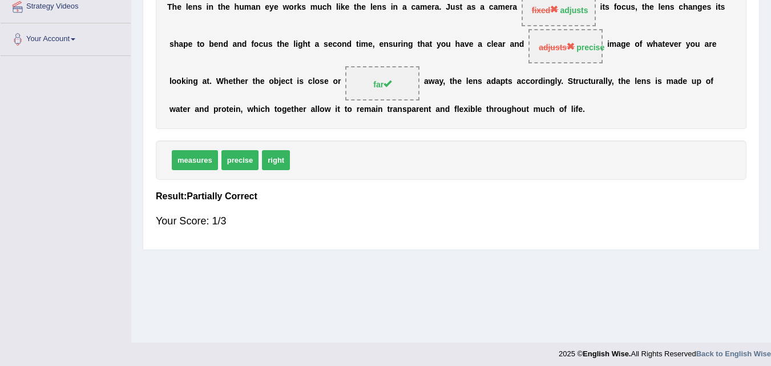
click at [449, 175] on div "measures precise right" at bounding box center [451, 159] width 591 height 39
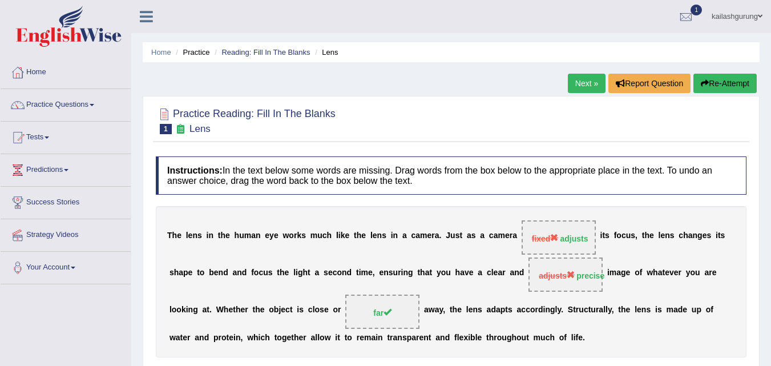
click at [574, 83] on link "Next »" at bounding box center [587, 83] width 38 height 19
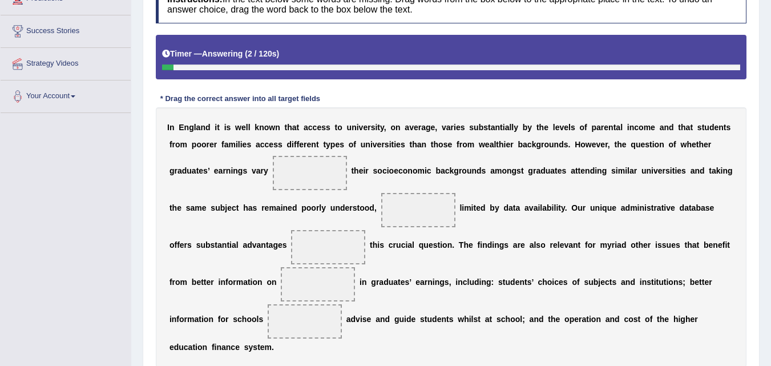
click at [298, 157] on span at bounding box center [310, 173] width 74 height 34
click at [298, 165] on span at bounding box center [310, 173] width 74 height 34
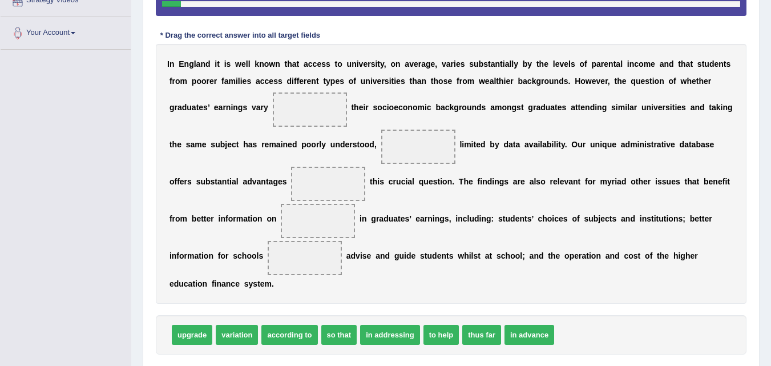
scroll to position [306, 0]
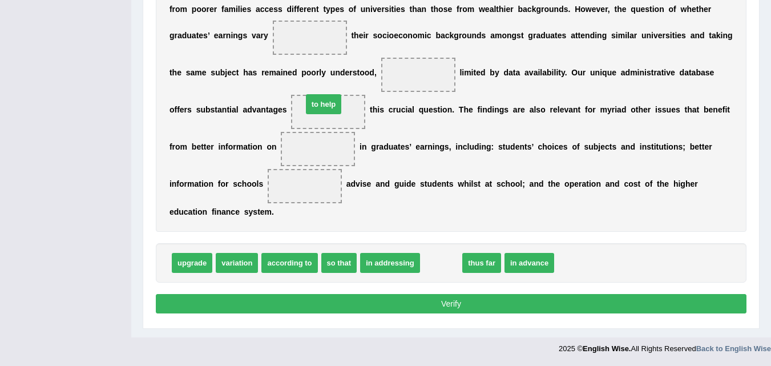
drag, startPoint x: 445, startPoint y: 266, endPoint x: 328, endPoint y: 108, distance: 197.4
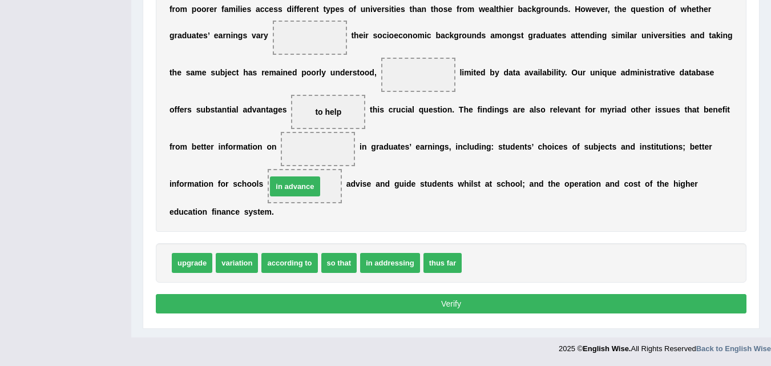
drag, startPoint x: 488, startPoint y: 269, endPoint x: 292, endPoint y: 192, distance: 210.3
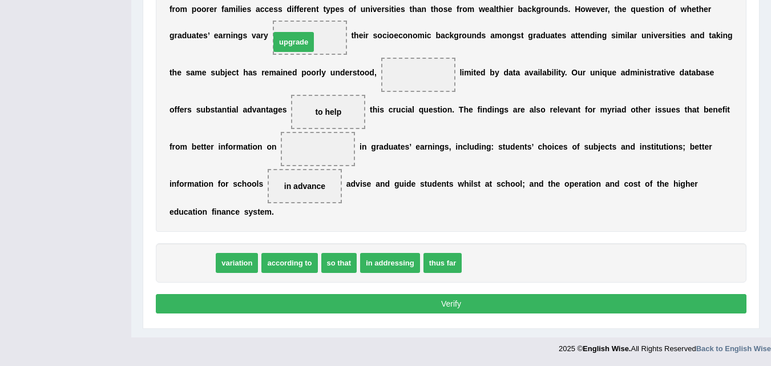
drag, startPoint x: 192, startPoint y: 260, endPoint x: 294, endPoint y: 39, distance: 243.1
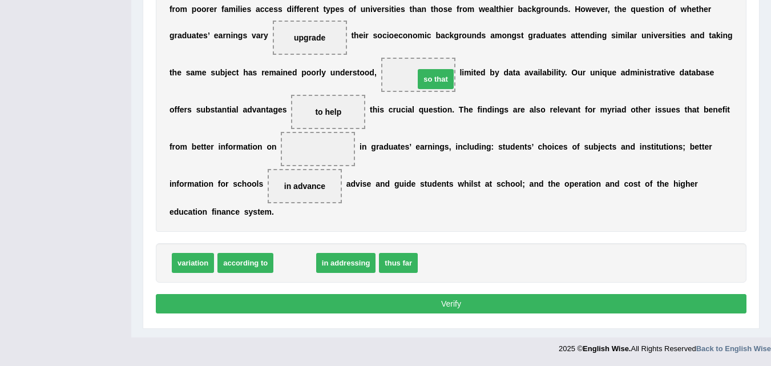
drag, startPoint x: 290, startPoint y: 260, endPoint x: 431, endPoint y: 76, distance: 231.6
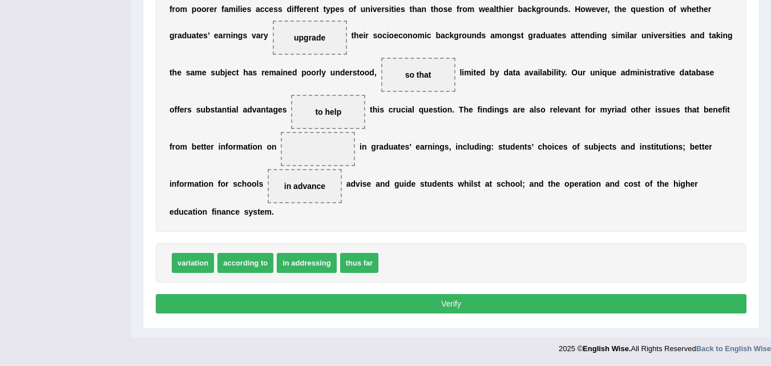
click at [423, 310] on button "Verify" at bounding box center [451, 303] width 591 height 19
click at [423, 309] on button "Verify" at bounding box center [451, 303] width 591 height 19
drag, startPoint x: 205, startPoint y: 260, endPoint x: 328, endPoint y: 147, distance: 166.8
click at [359, 305] on button "Verify" at bounding box center [451, 303] width 591 height 19
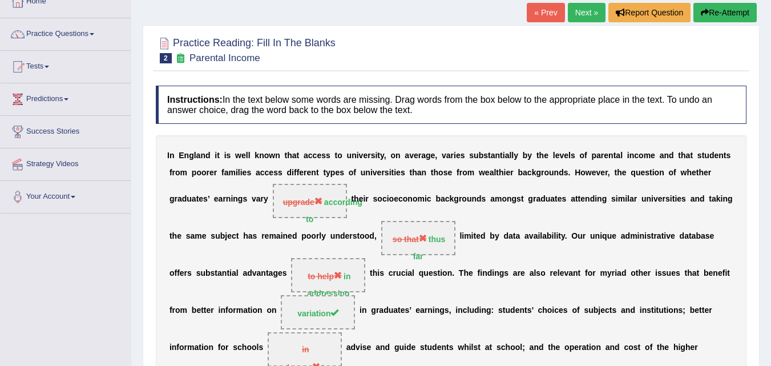
scroll to position [0, 0]
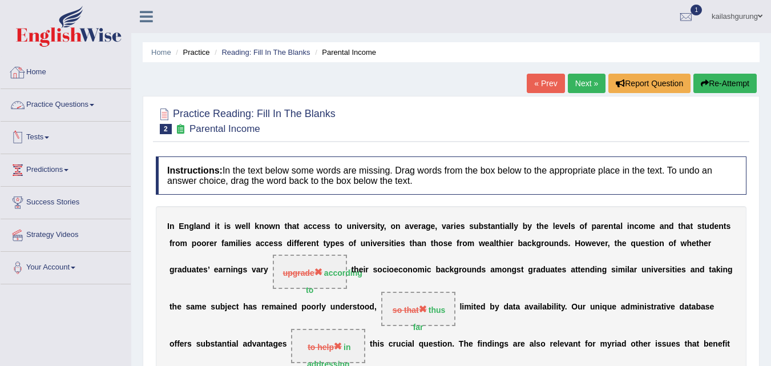
click at [23, 72] on div at bounding box center [17, 72] width 17 height 17
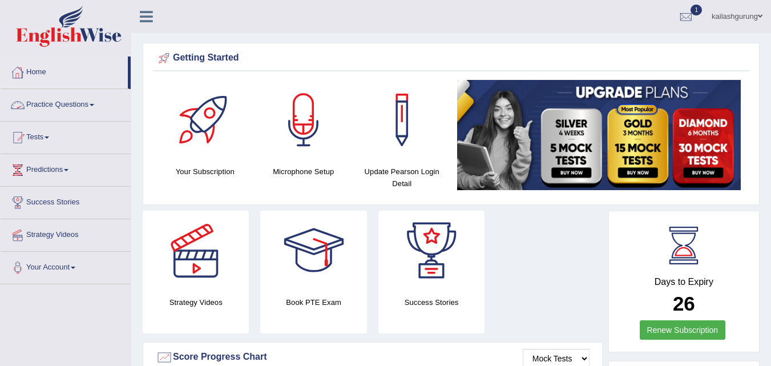
click at [47, 74] on link "Home" at bounding box center [64, 70] width 127 height 29
click at [103, 107] on link "Practice Questions" at bounding box center [66, 103] width 130 height 29
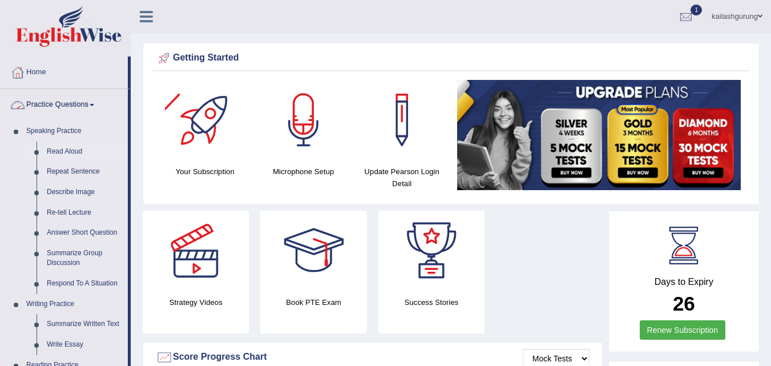
click at [65, 155] on link "Read Aloud" at bounding box center [85, 152] width 86 height 21
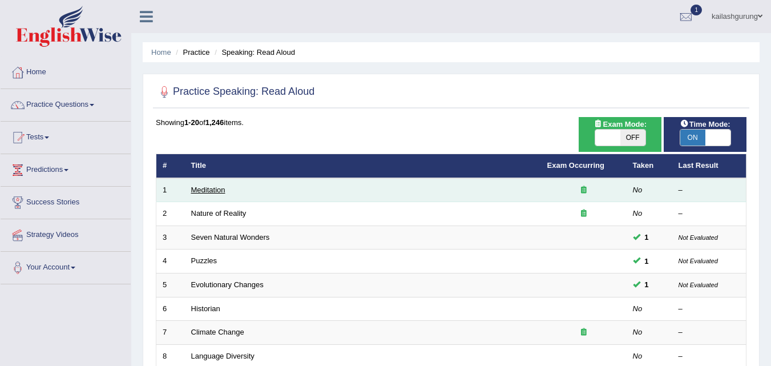
click at [211, 188] on link "Meditation" at bounding box center [208, 189] width 34 height 9
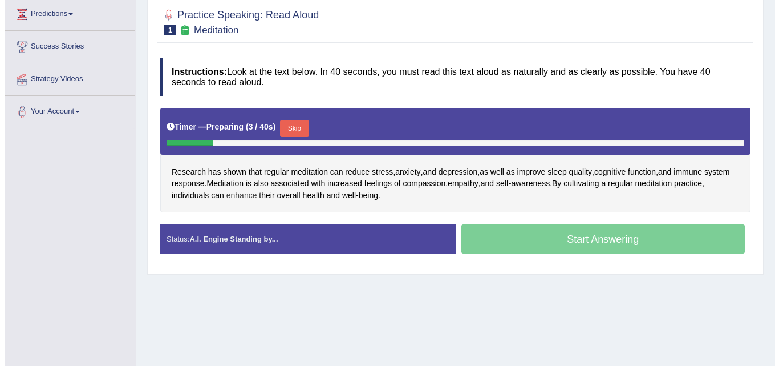
scroll to position [171, 0]
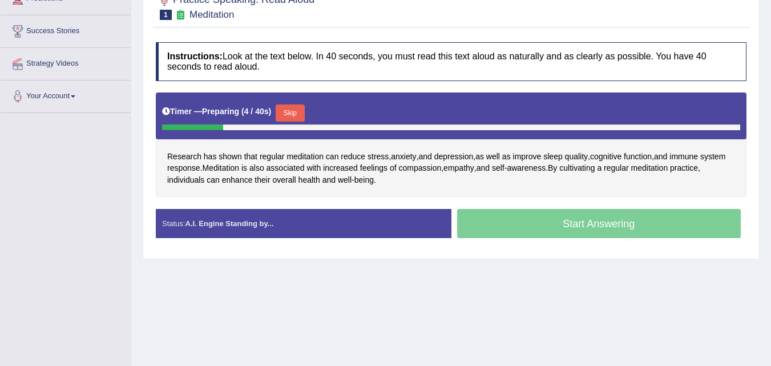
click at [290, 110] on button "Skip" at bounding box center [290, 112] width 29 height 17
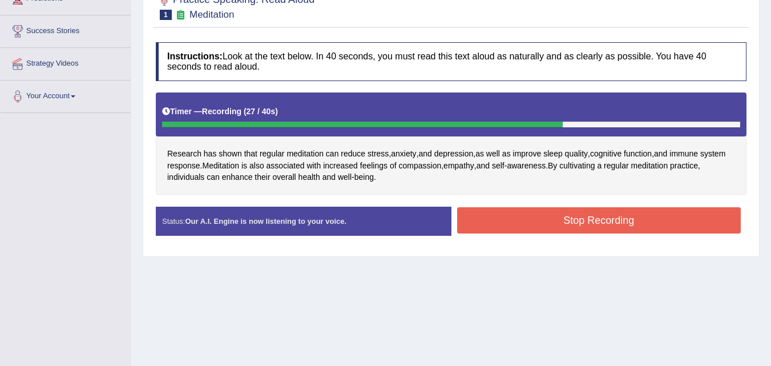
click at [510, 209] on button "Stop Recording" at bounding box center [599, 220] width 284 height 26
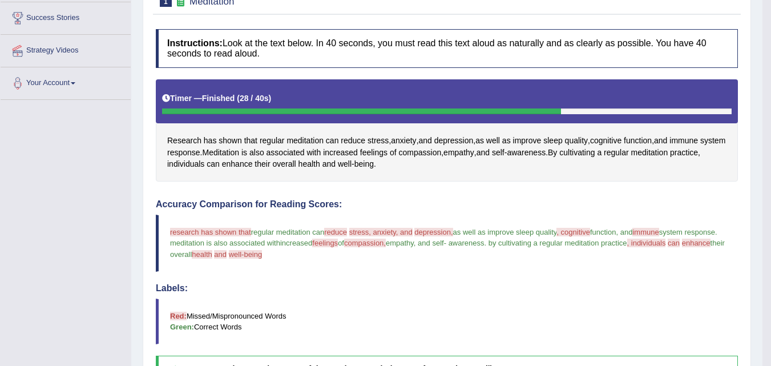
scroll to position [102, 0]
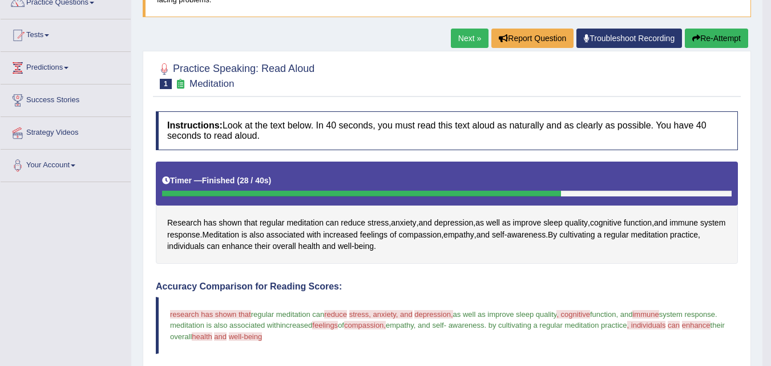
click at [462, 45] on link "Next »" at bounding box center [470, 38] width 38 height 19
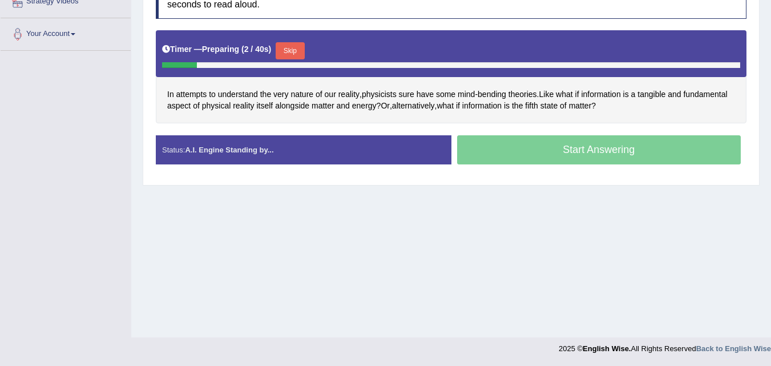
click at [290, 44] on button "Skip" at bounding box center [290, 50] width 29 height 17
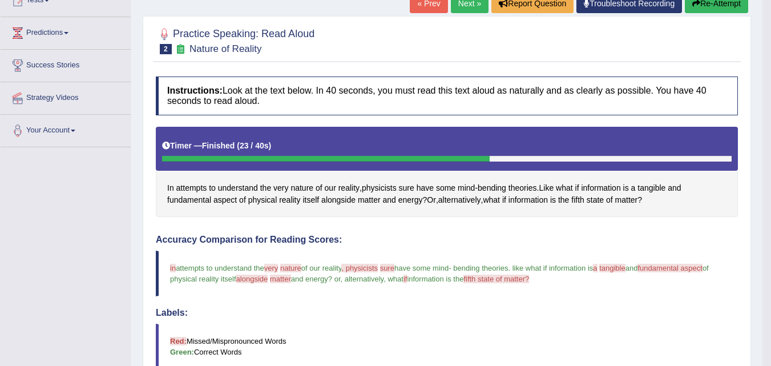
scroll to position [119, 0]
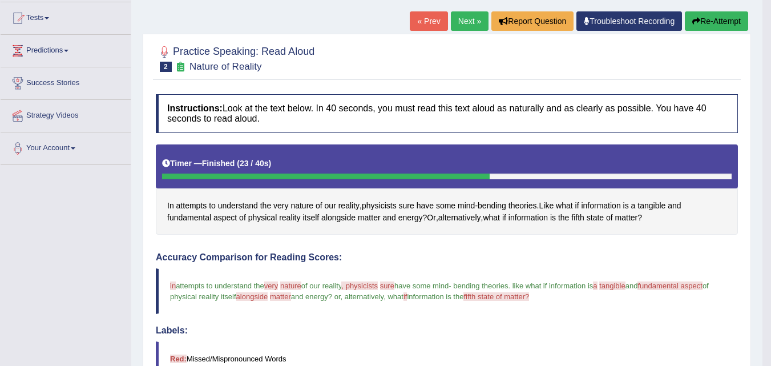
click at [458, 19] on link "Next »" at bounding box center [470, 20] width 38 height 19
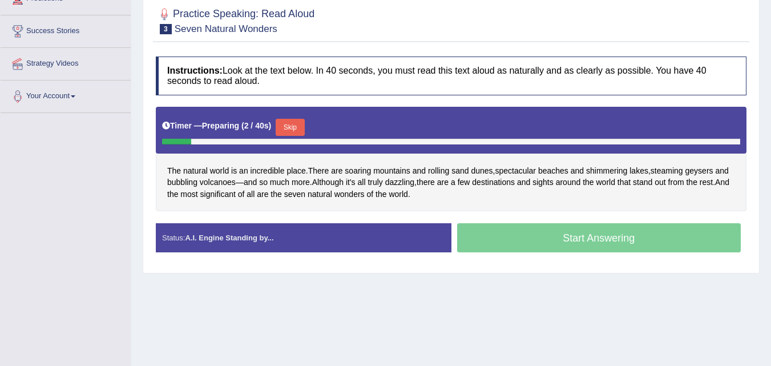
click at [290, 126] on button "Skip" at bounding box center [290, 127] width 29 height 17
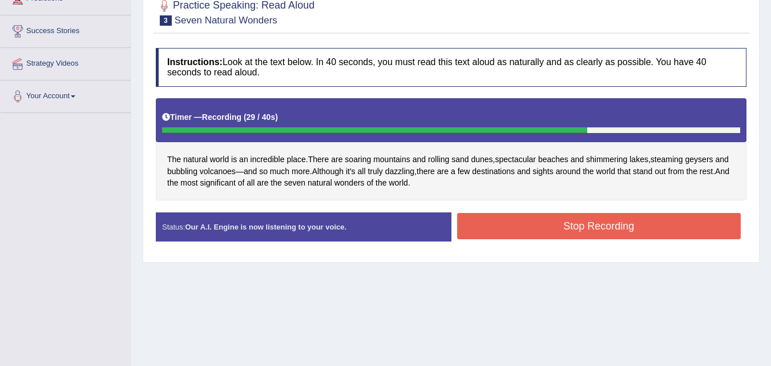
click at [505, 223] on button "Stop Recording" at bounding box center [599, 226] width 284 height 26
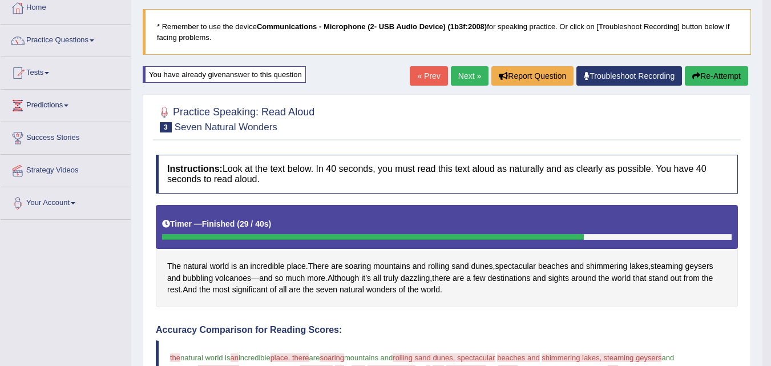
scroll to position [64, 0]
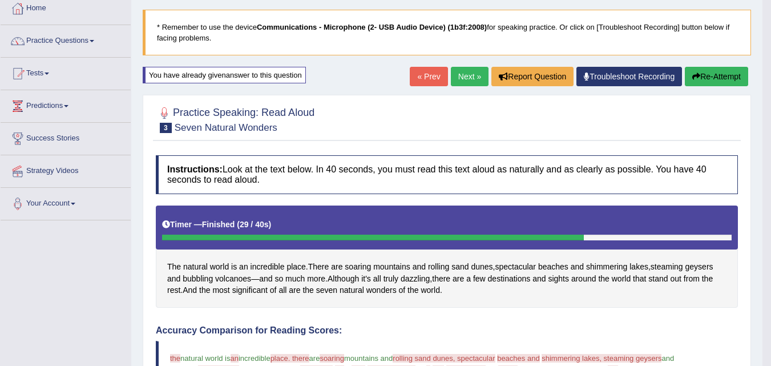
click at [451, 74] on link "Next »" at bounding box center [470, 76] width 38 height 19
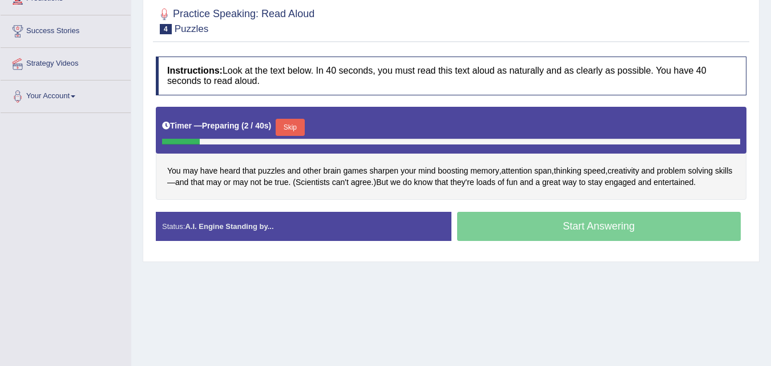
click at [526, 228] on div "Start Answering" at bounding box center [599, 228] width 296 height 32
click at [296, 124] on button "Skip" at bounding box center [290, 127] width 29 height 17
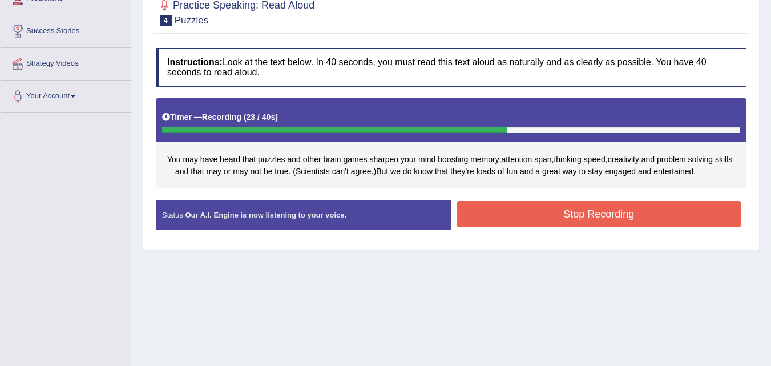
drag, startPoint x: 492, startPoint y: 215, endPoint x: 486, endPoint y: 213, distance: 6.4
click at [492, 215] on button "Stop Recording" at bounding box center [599, 214] width 284 height 26
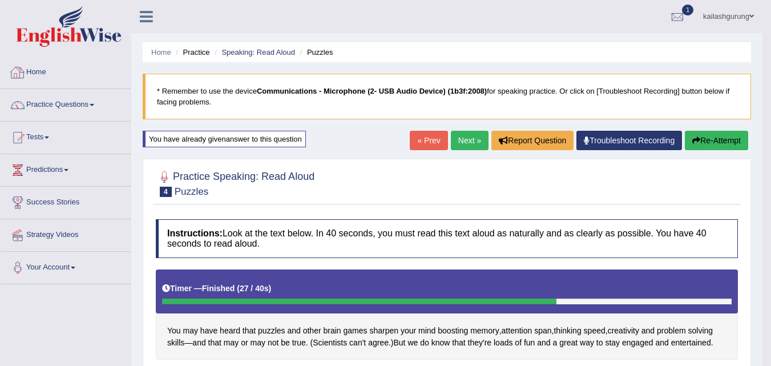
click at [458, 142] on link "Next »" at bounding box center [470, 140] width 38 height 19
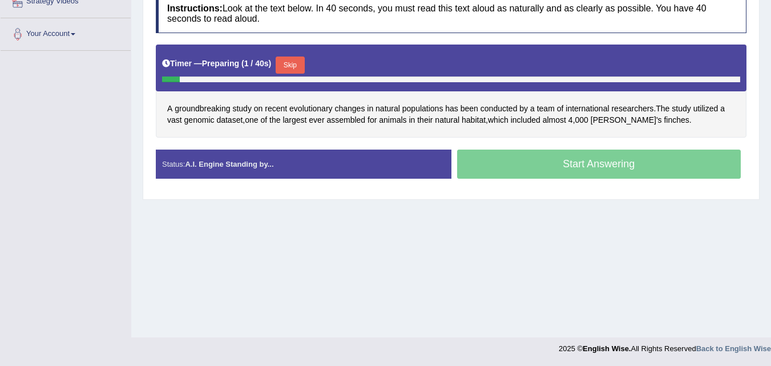
click at [298, 58] on button "Skip" at bounding box center [290, 64] width 29 height 17
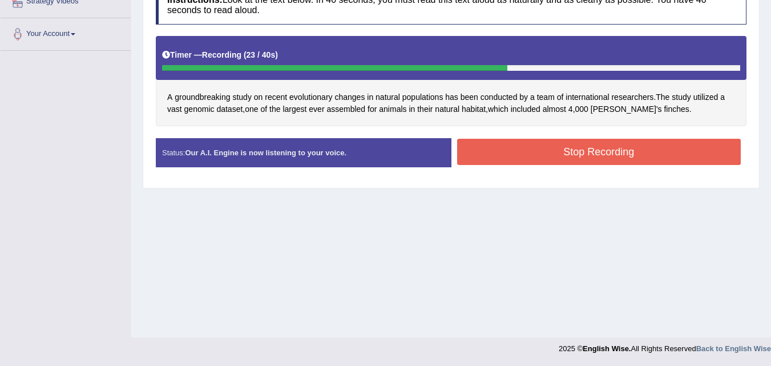
click at [489, 148] on button "Stop Recording" at bounding box center [599, 152] width 284 height 26
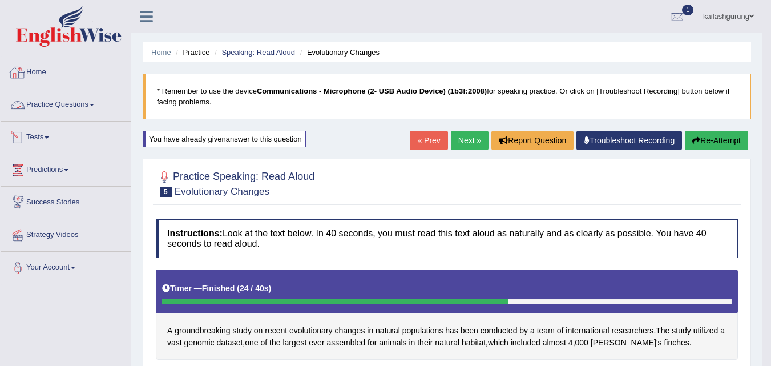
click at [30, 74] on link "Home" at bounding box center [66, 70] width 130 height 29
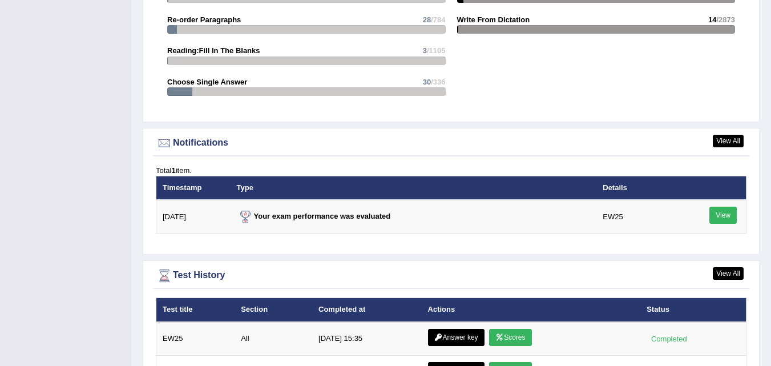
scroll to position [1340, 0]
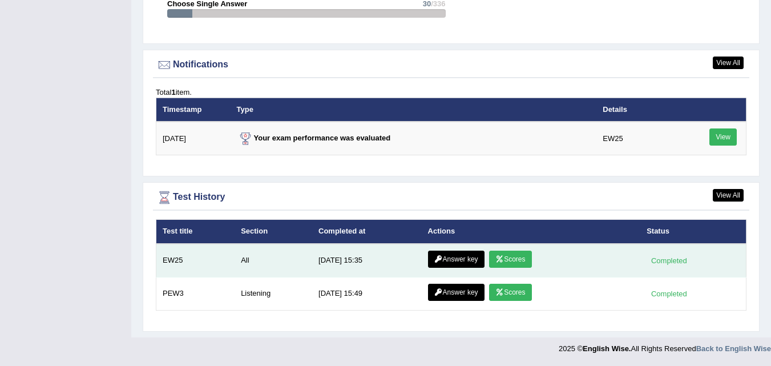
click at [526, 256] on link "Scores" at bounding box center [510, 259] width 42 height 17
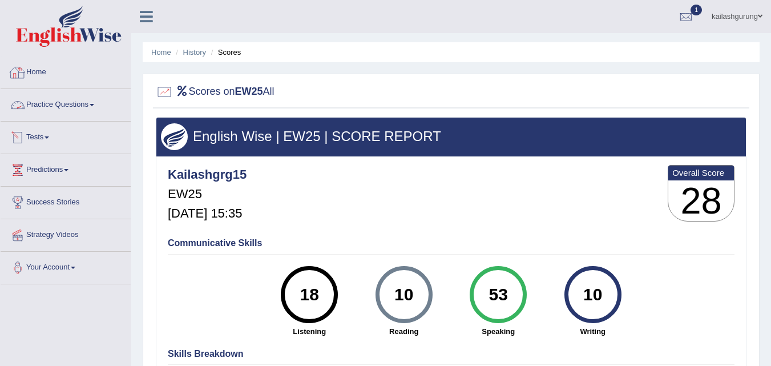
click at [35, 75] on link "Home" at bounding box center [66, 70] width 130 height 29
